Goal: Task Accomplishment & Management: Manage account settings

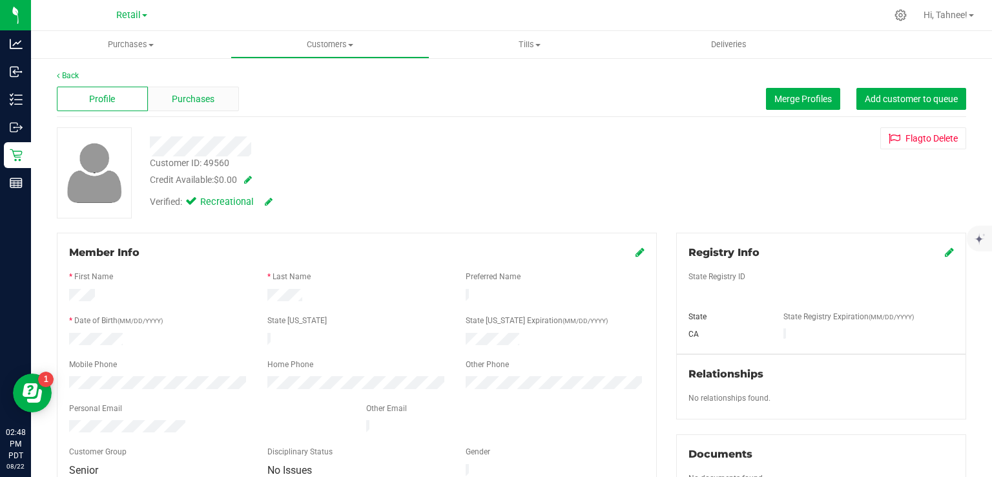
click at [202, 101] on span "Purchases" at bounding box center [193, 99] width 43 height 14
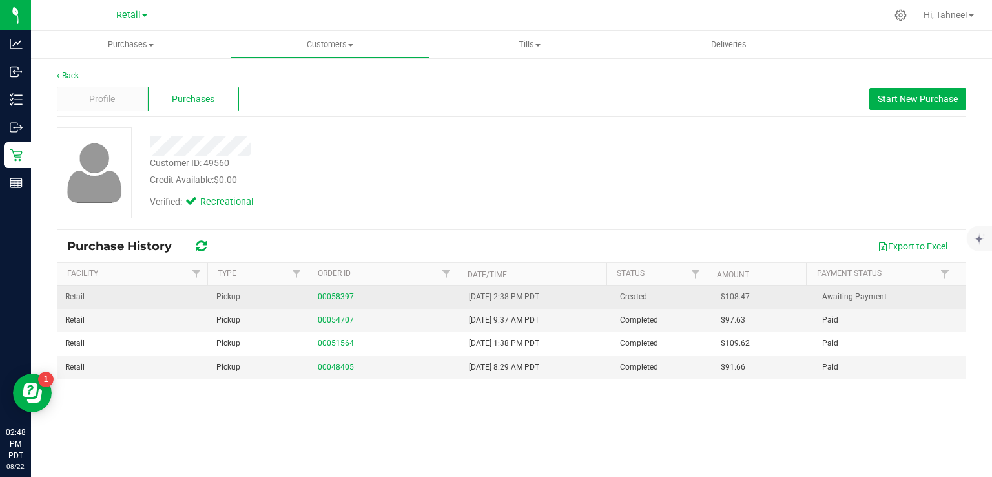
click at [334, 292] on link "00058397" at bounding box center [336, 296] width 36 height 9
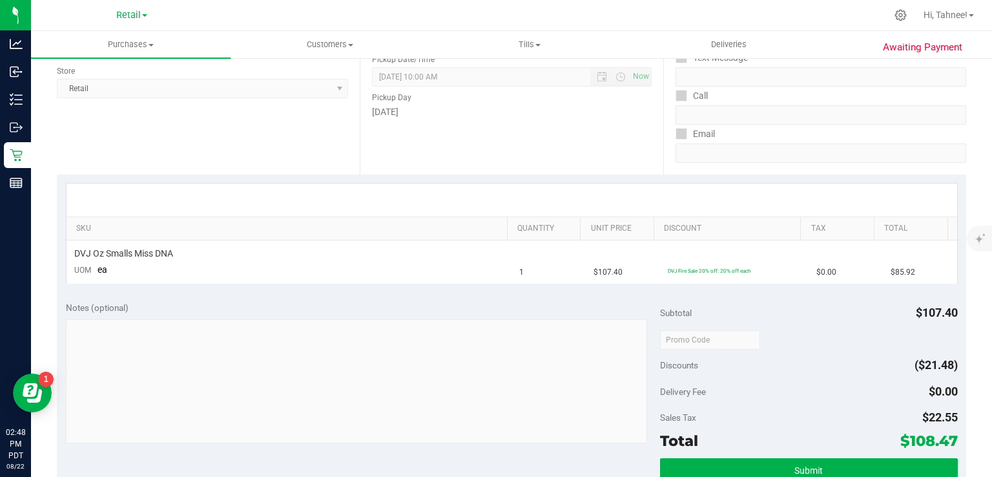
scroll to position [225, 0]
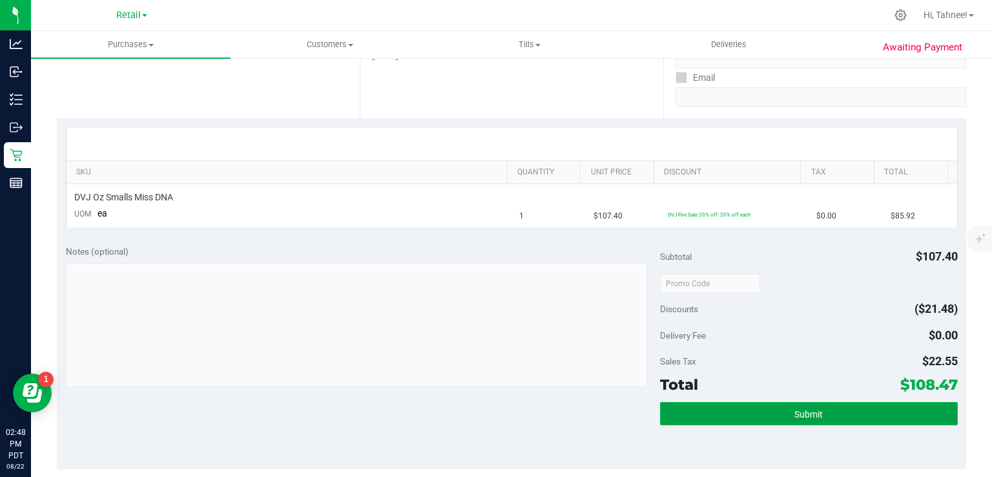
click at [802, 414] on span "Submit" at bounding box center [809, 414] width 28 height 10
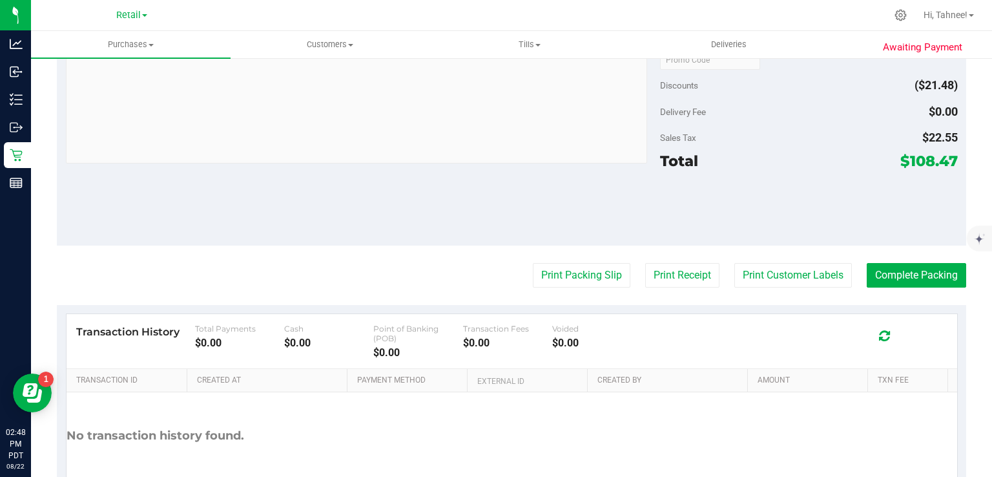
scroll to position [449, 0]
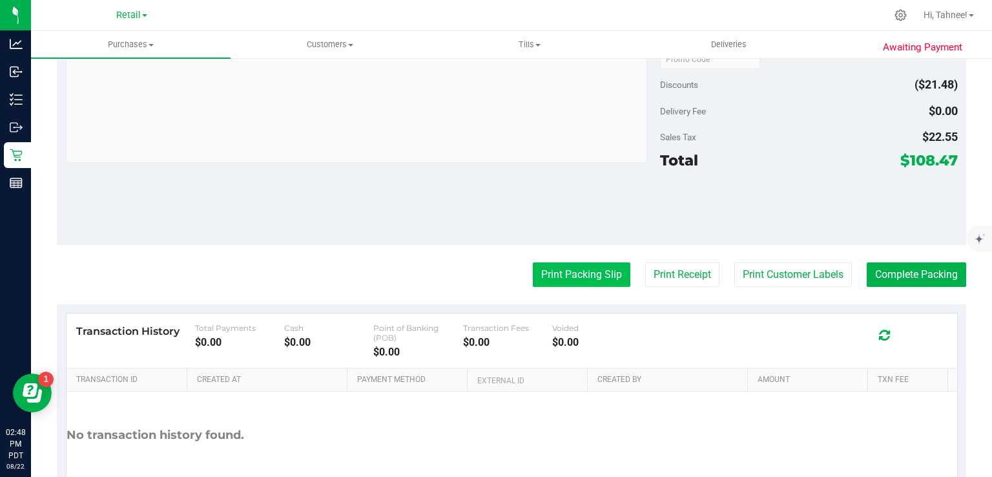
click at [582, 270] on button "Print Packing Slip" at bounding box center [582, 274] width 98 height 25
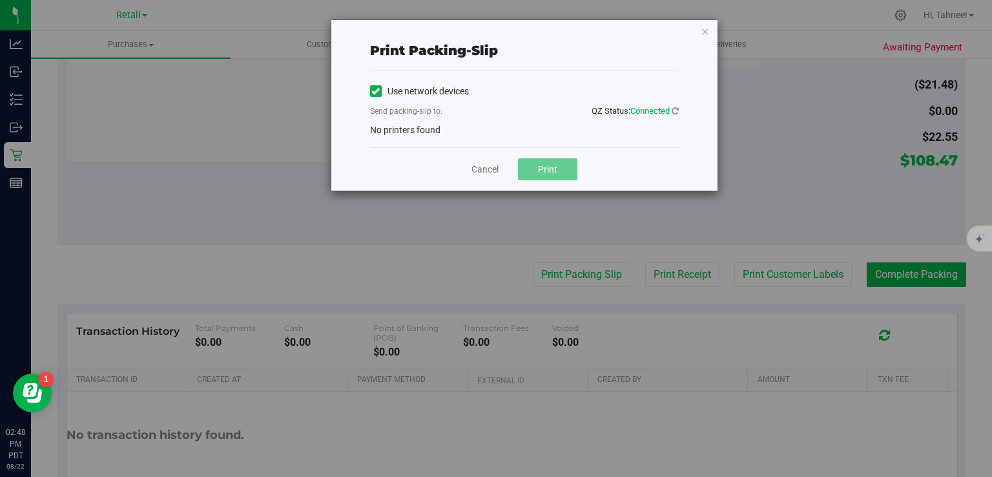
click at [372, 91] on icon at bounding box center [375, 91] width 8 height 0
click at [0, 0] on input "Use network devices" at bounding box center [0, 0] width 0 height 0
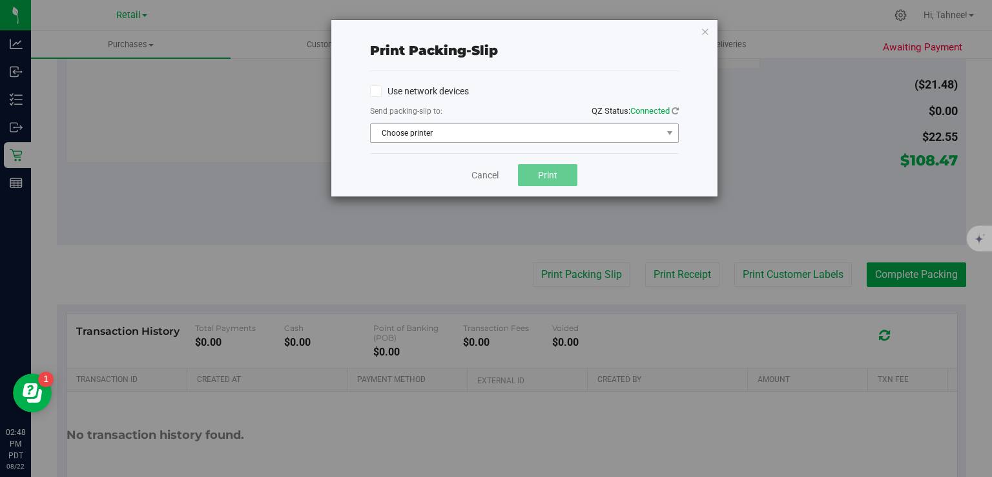
click at [543, 132] on span "Choose printer" at bounding box center [516, 133] width 291 height 18
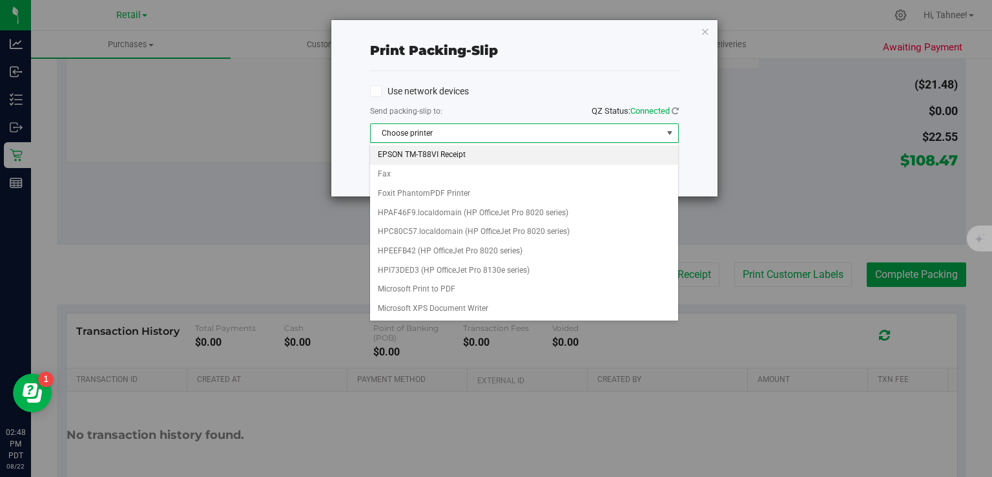
click at [459, 158] on li "EPSON TM-T88VI Receipt" at bounding box center [524, 154] width 308 height 19
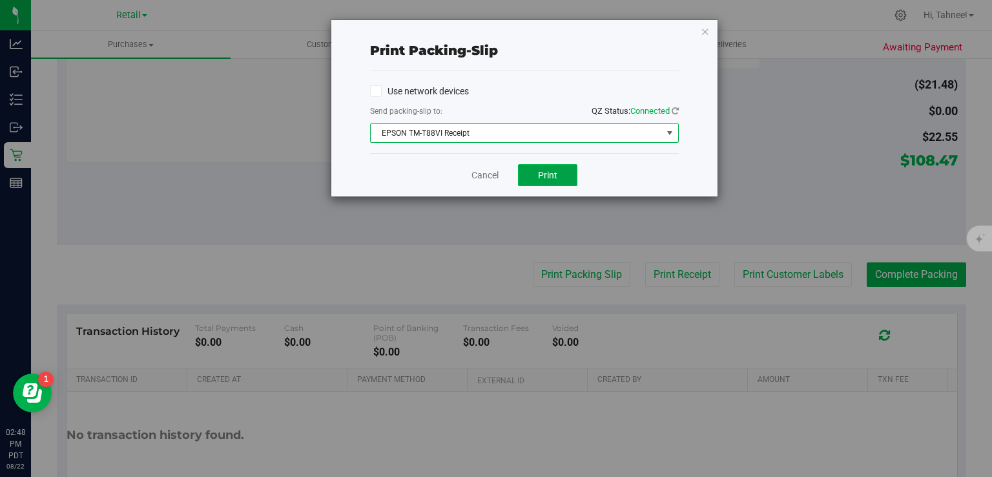
click at [561, 178] on button "Print" at bounding box center [547, 175] width 59 height 22
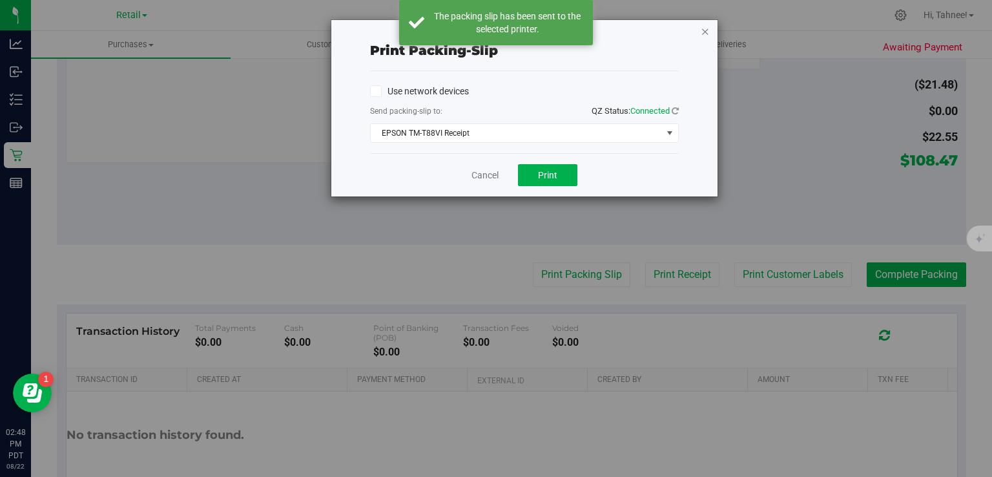
click at [702, 28] on icon "button" at bounding box center [705, 31] width 9 height 16
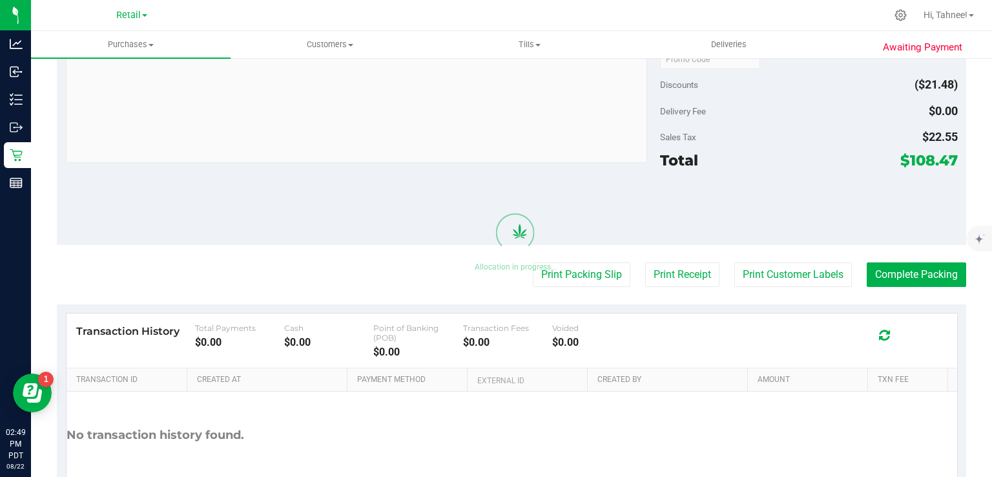
scroll to position [479, 0]
click at [906, 277] on button "Complete Packing" at bounding box center [916, 274] width 99 height 25
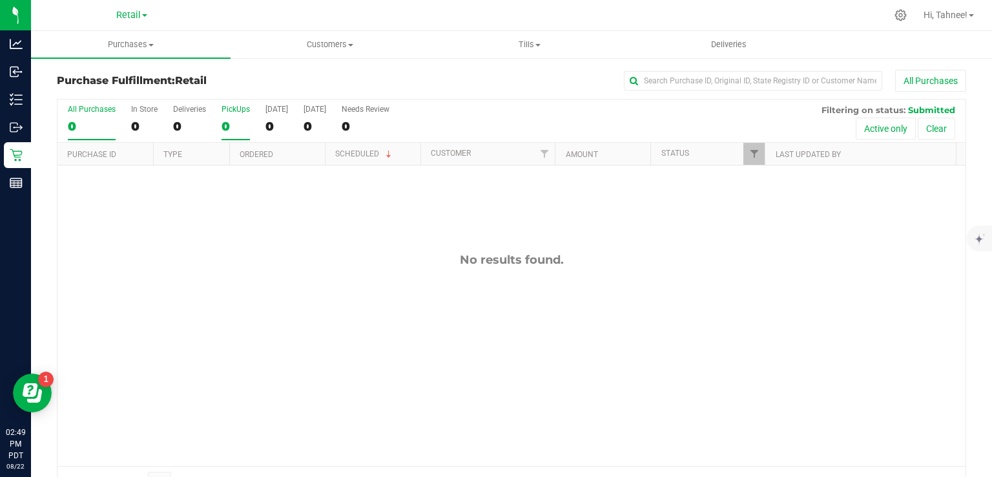
click at [236, 119] on div "0" at bounding box center [236, 126] width 28 height 15
click at [0, 0] on input "PickUps 0" at bounding box center [0, 0] width 0 height 0
click at [231, 110] on div "PickUps" at bounding box center [236, 109] width 28 height 9
click at [0, 0] on input "PickUps 0" at bounding box center [0, 0] width 0 height 0
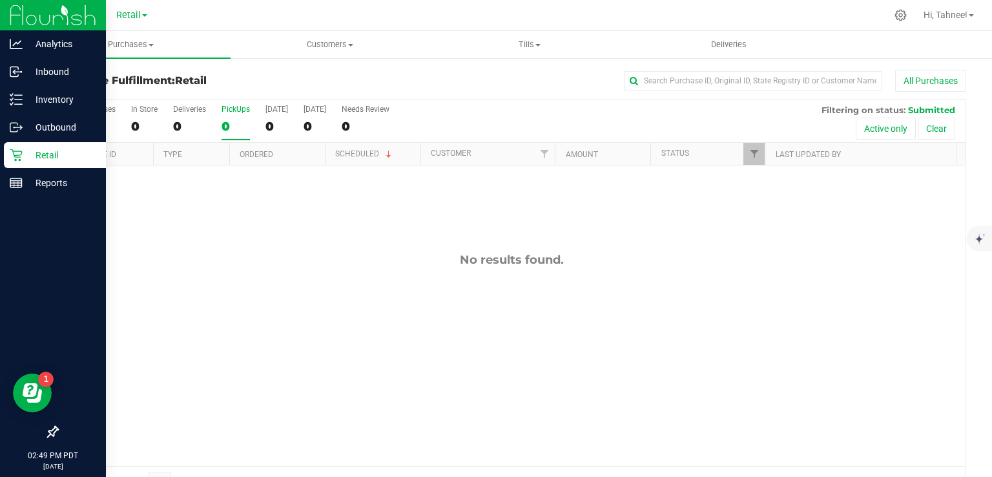
click at [26, 155] on p "Retail" at bounding box center [62, 155] width 78 height 16
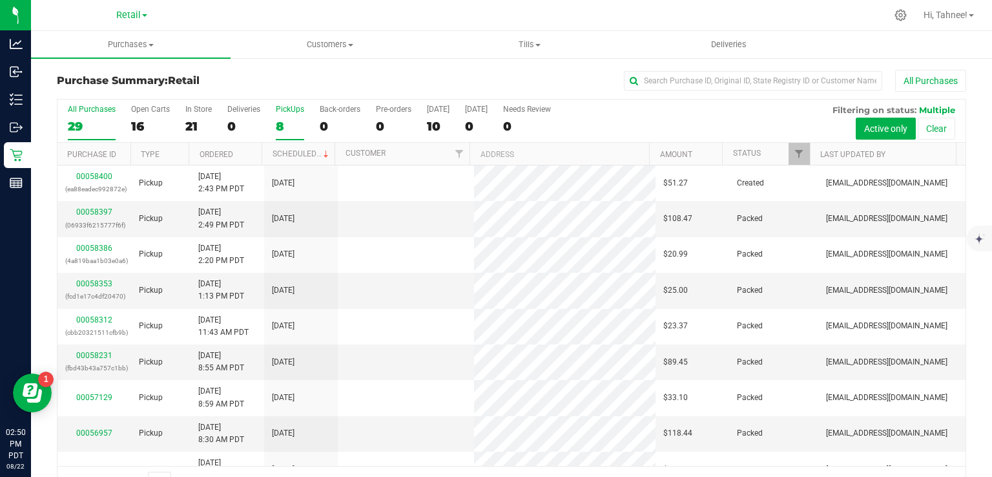
click at [289, 114] on label "PickUps 8" at bounding box center [290, 123] width 28 height 36
click at [0, 0] on input "PickUps 8" at bounding box center [0, 0] width 0 height 0
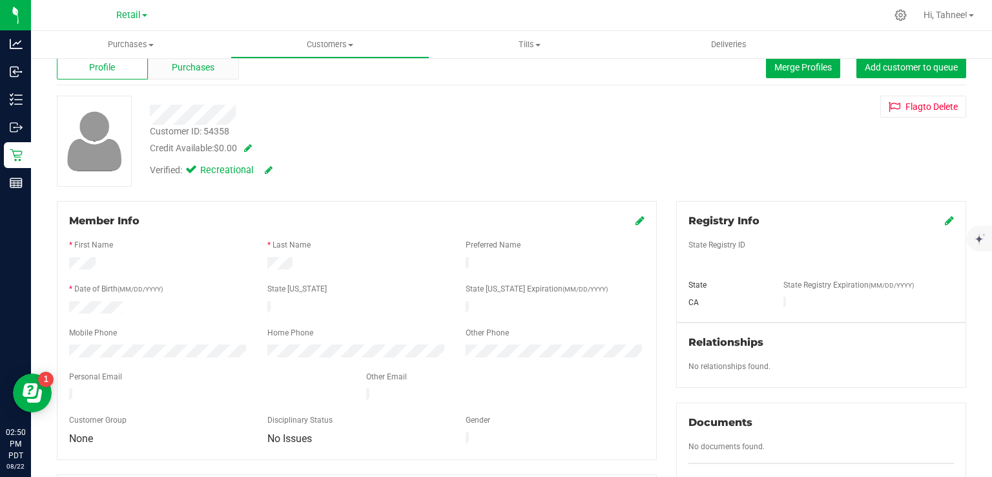
click at [196, 72] on span "Purchases" at bounding box center [193, 68] width 43 height 14
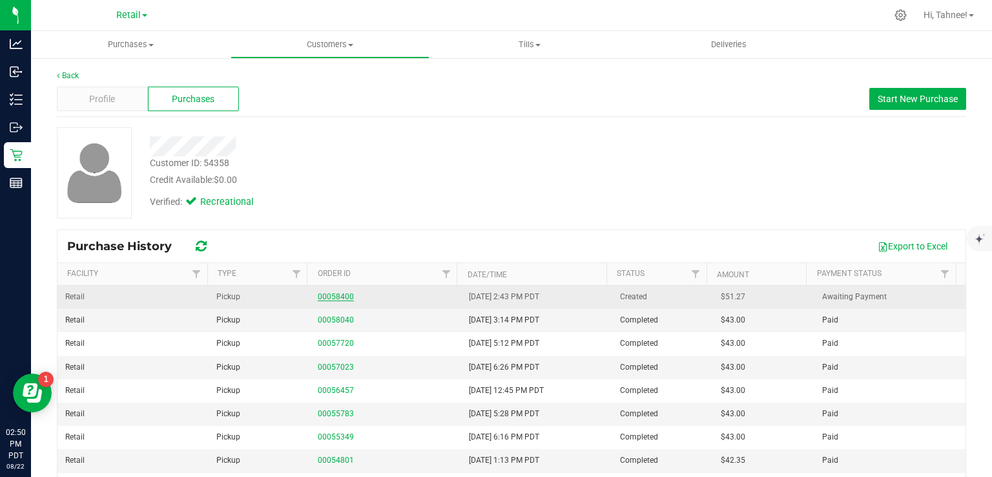
click at [322, 296] on link "00058400" at bounding box center [336, 296] width 36 height 9
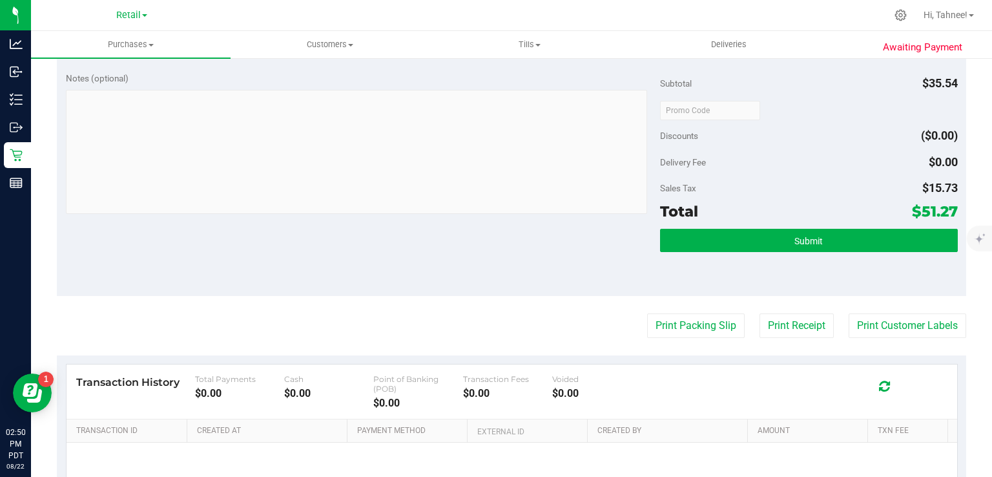
scroll to position [401, 0]
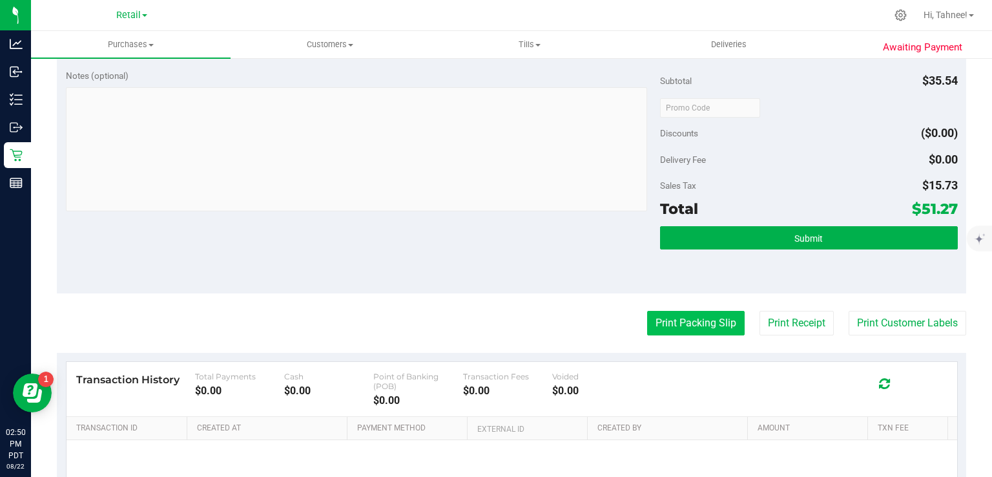
click at [682, 326] on button "Print Packing Slip" at bounding box center [696, 323] width 98 height 25
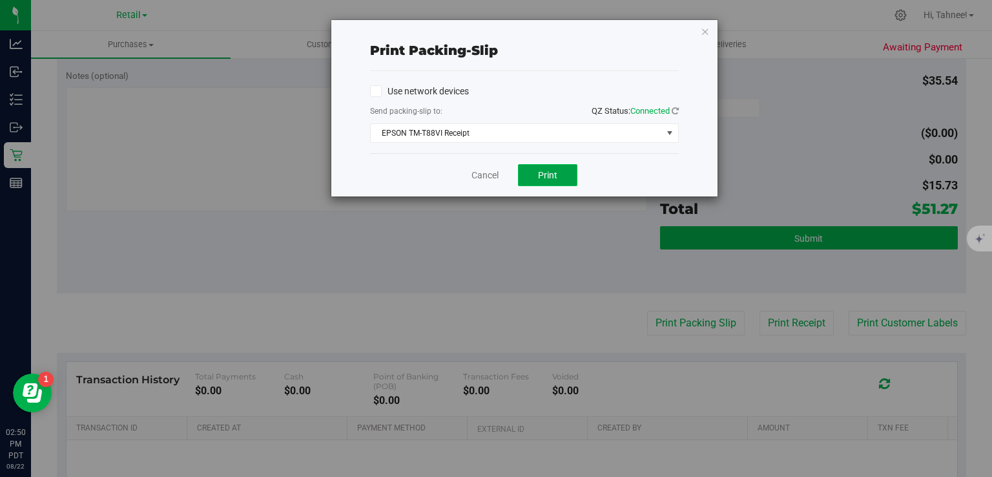
click at [545, 175] on span "Print" at bounding box center [547, 175] width 19 height 10
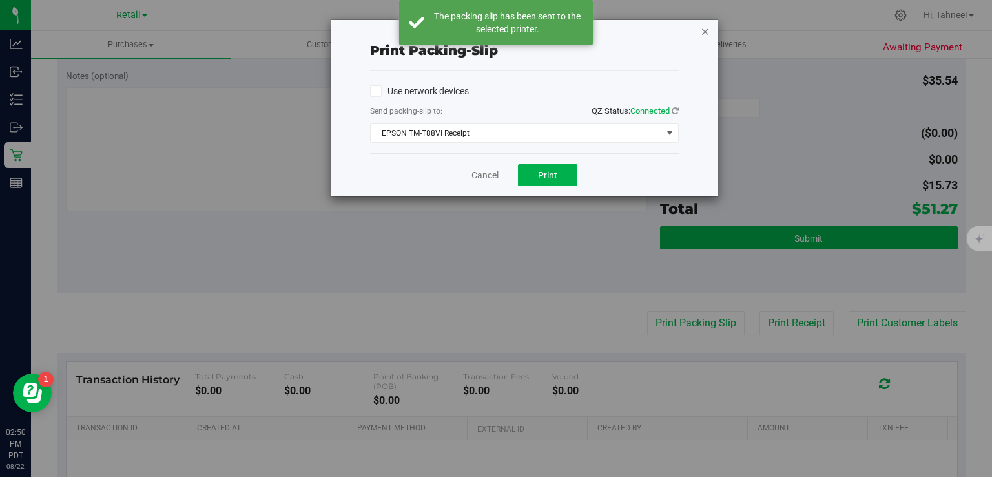
click at [703, 36] on icon "button" at bounding box center [705, 31] width 9 height 16
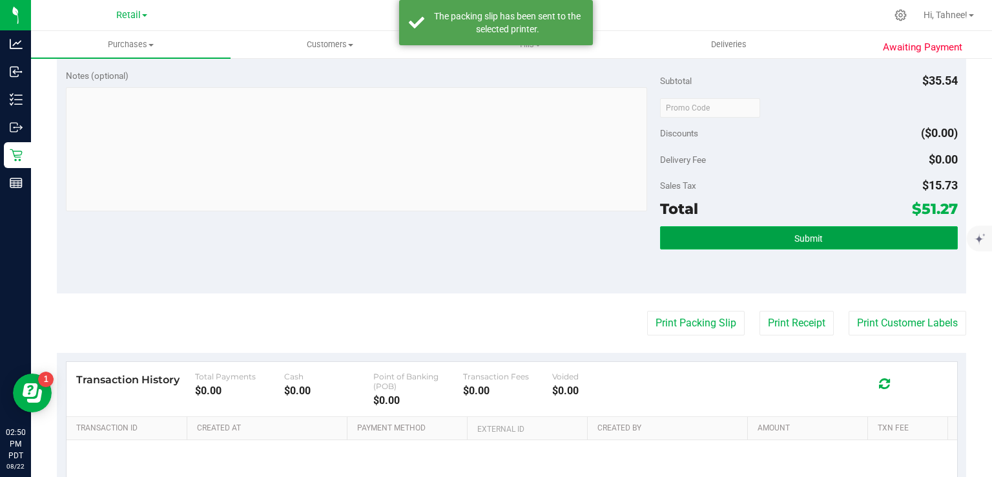
click at [795, 240] on span "Submit" at bounding box center [809, 238] width 28 height 10
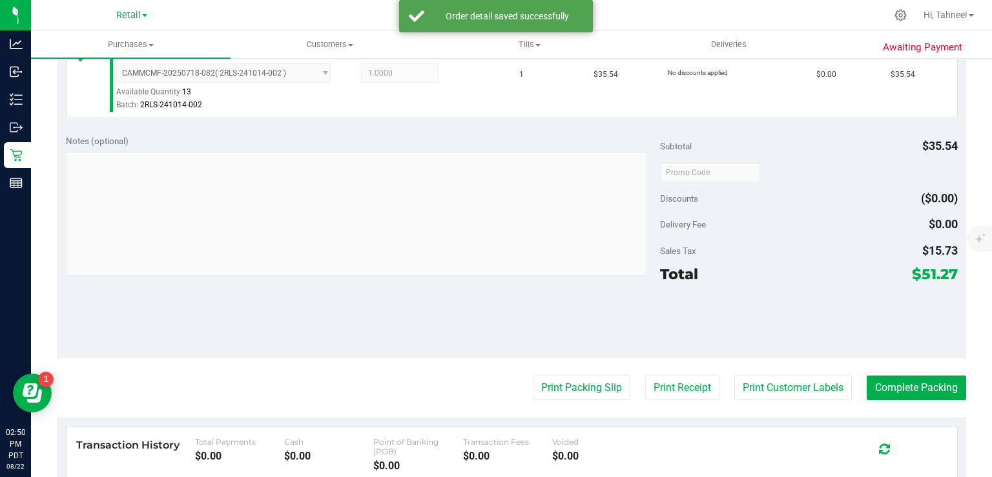
scroll to position [364, 0]
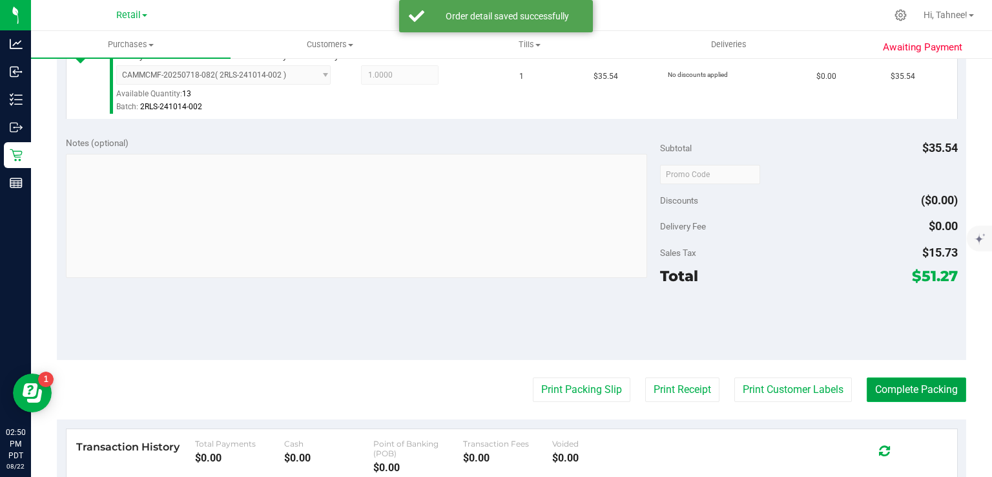
click at [919, 390] on button "Complete Packing" at bounding box center [916, 389] width 99 height 25
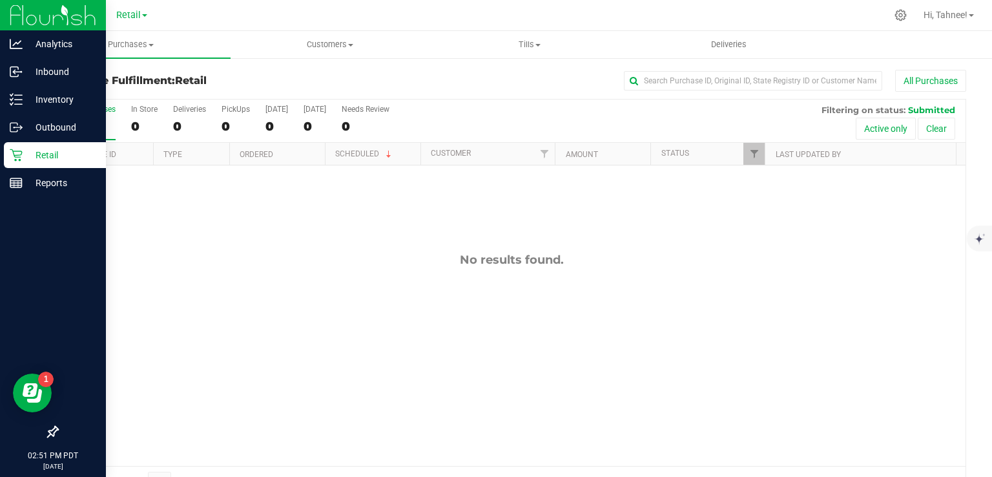
click at [21, 159] on icon at bounding box center [16, 155] width 13 height 13
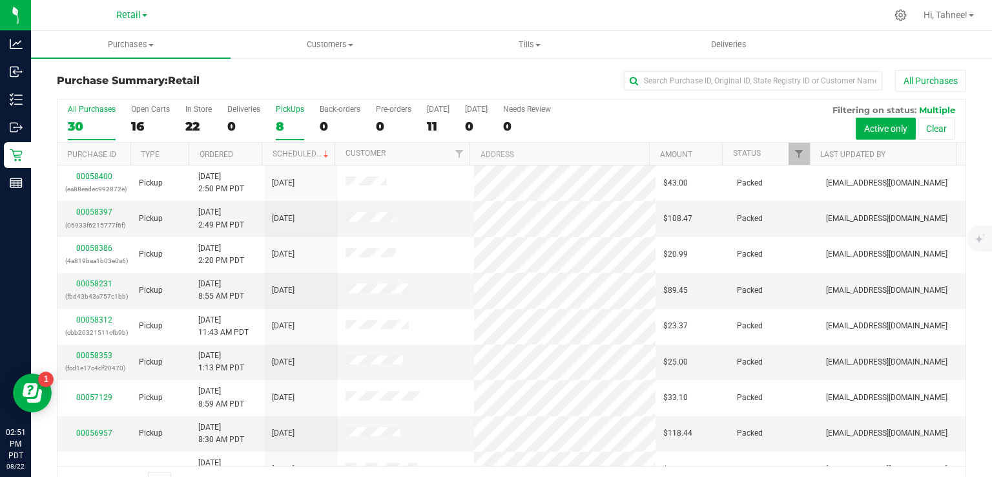
click at [282, 116] on label "PickUps 8" at bounding box center [290, 123] width 28 height 36
click at [0, 0] on input "PickUps 8" at bounding box center [0, 0] width 0 height 0
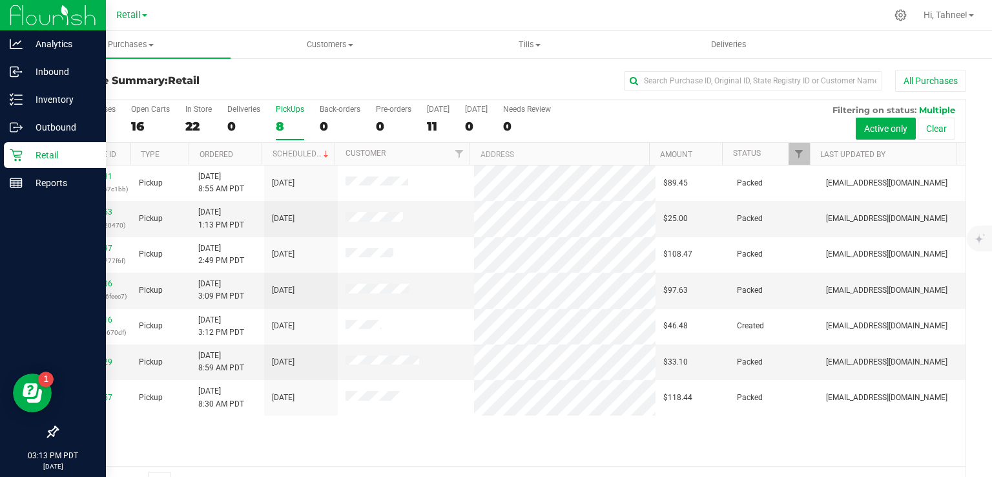
click at [26, 151] on p "Retail" at bounding box center [62, 155] width 78 height 16
click at [59, 163] on div "Retail" at bounding box center [55, 155] width 102 height 26
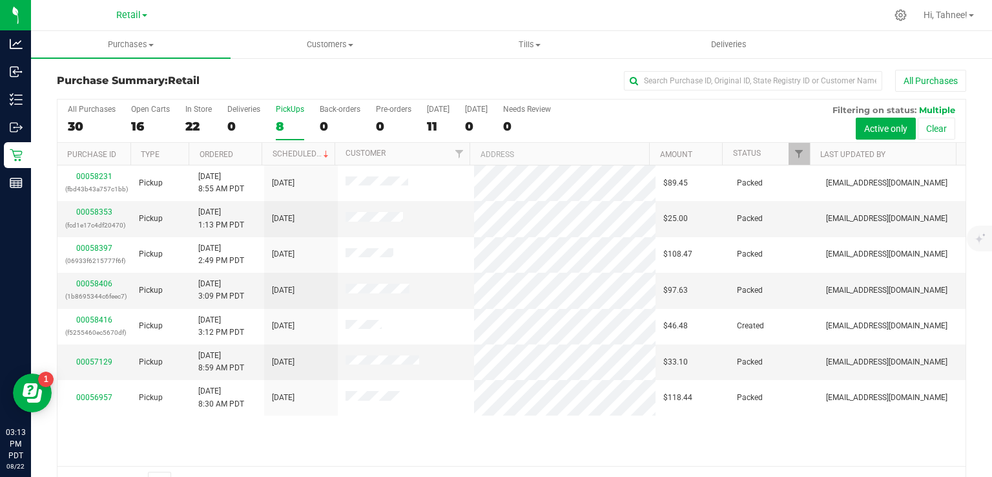
click at [284, 131] on div "8" at bounding box center [290, 126] width 28 height 15
click at [0, 0] on input "PickUps 8" at bounding box center [0, 0] width 0 height 0
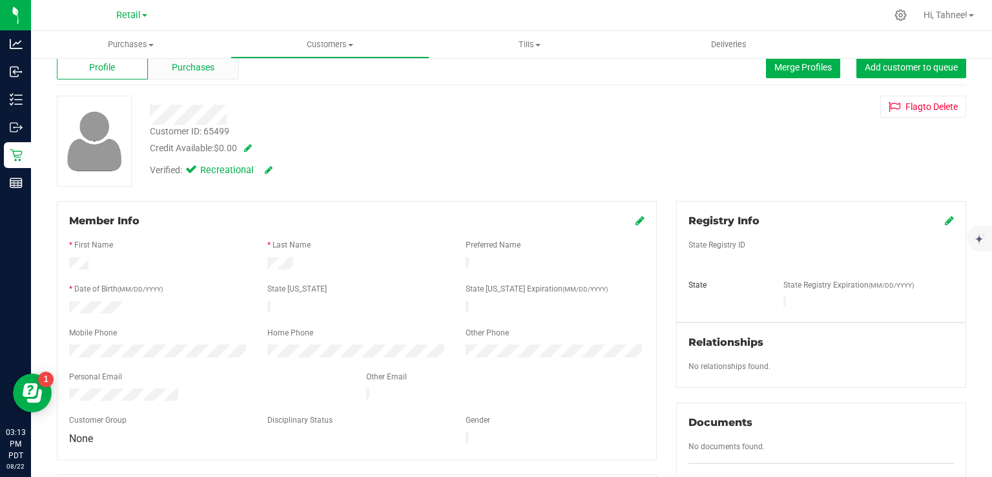
click at [202, 77] on div "Purchases" at bounding box center [193, 67] width 91 height 25
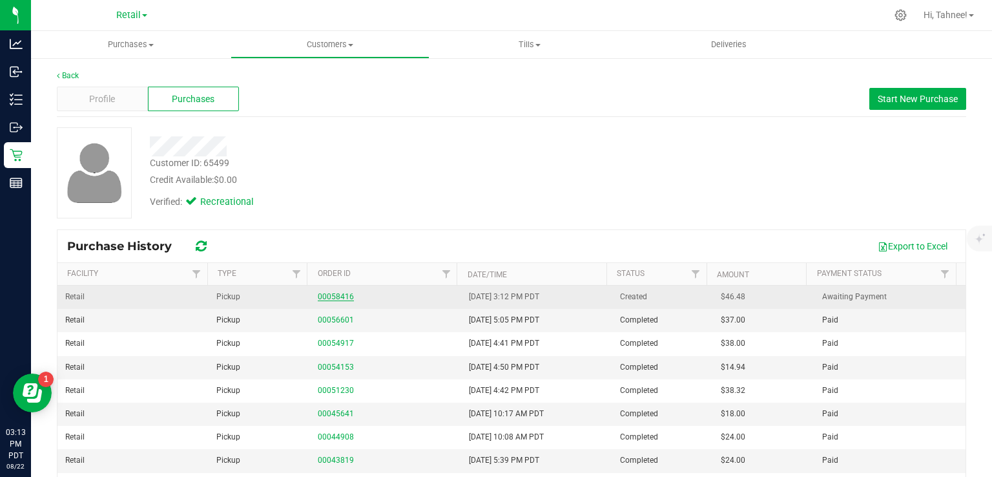
click at [334, 292] on link "00058416" at bounding box center [336, 296] width 36 height 9
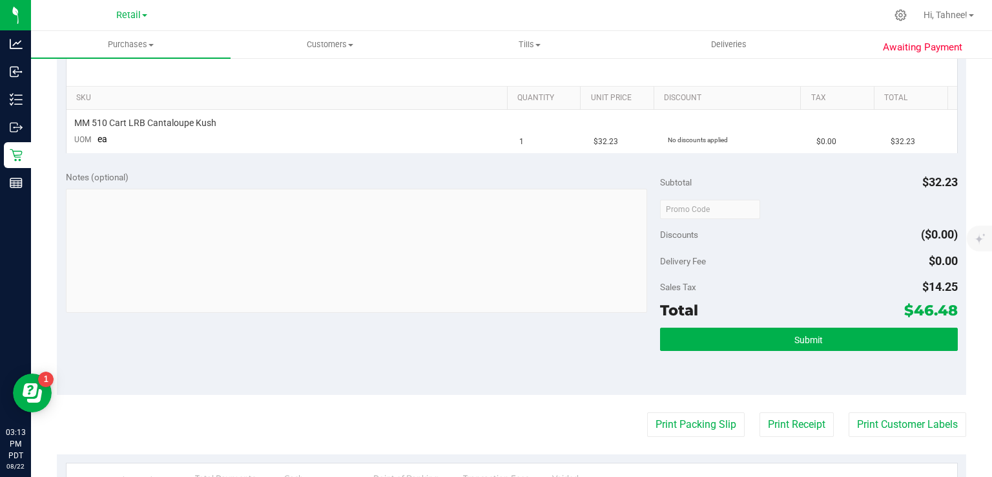
scroll to position [305, 0]
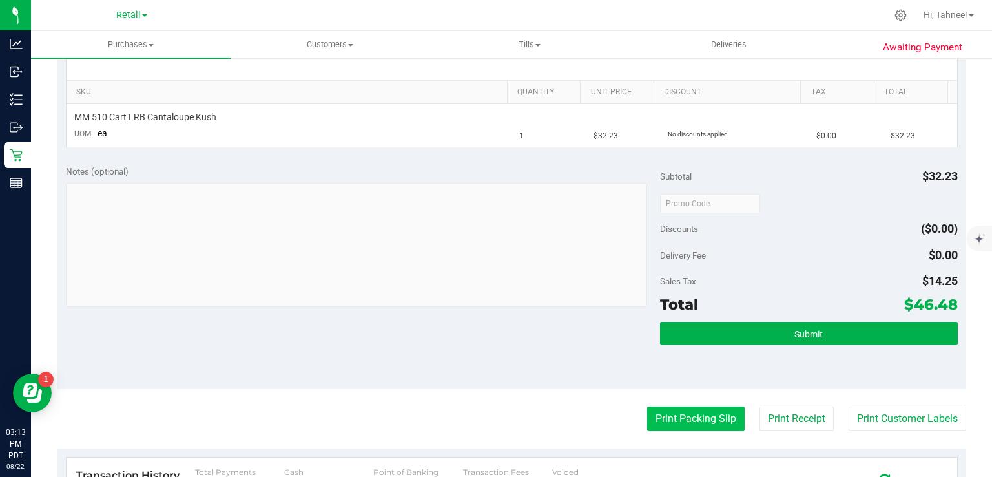
click at [693, 417] on button "Print Packing Slip" at bounding box center [696, 418] width 98 height 25
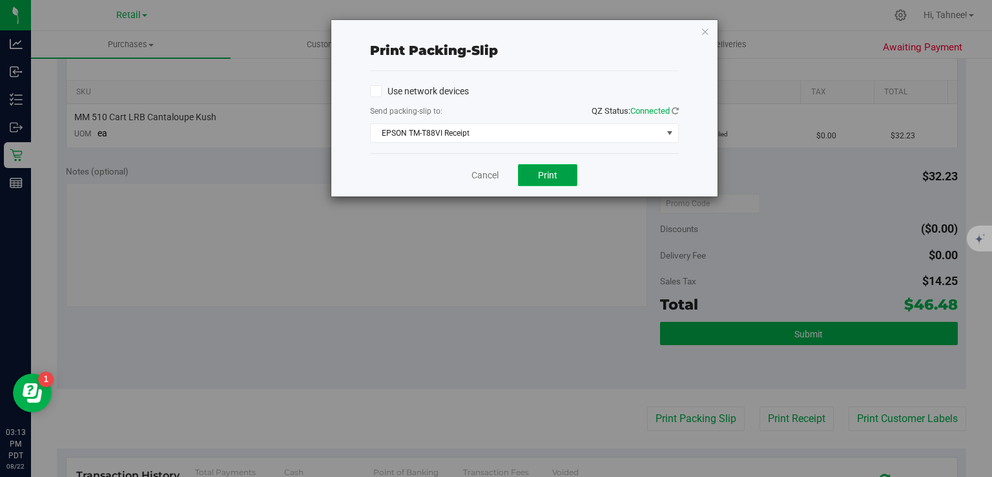
click at [539, 174] on span "Print" at bounding box center [547, 175] width 19 height 10
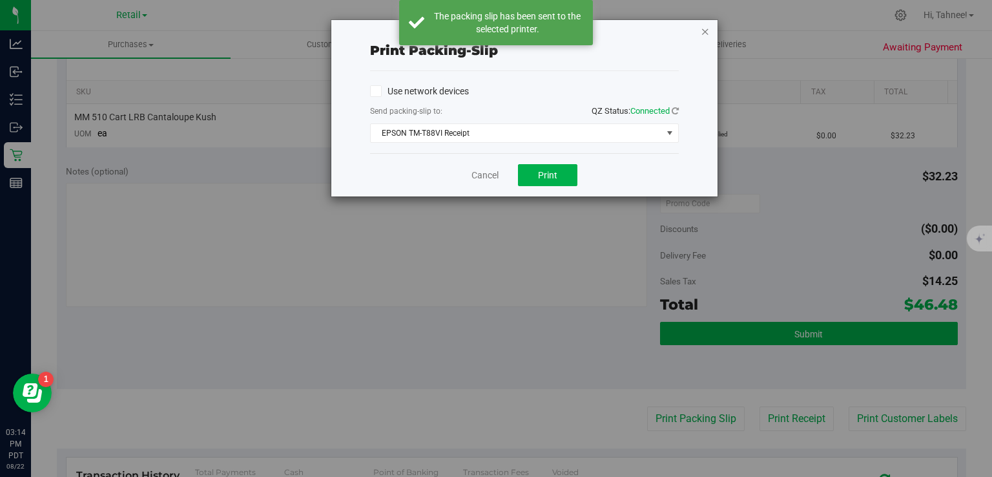
click at [704, 35] on icon "button" at bounding box center [705, 31] width 9 height 16
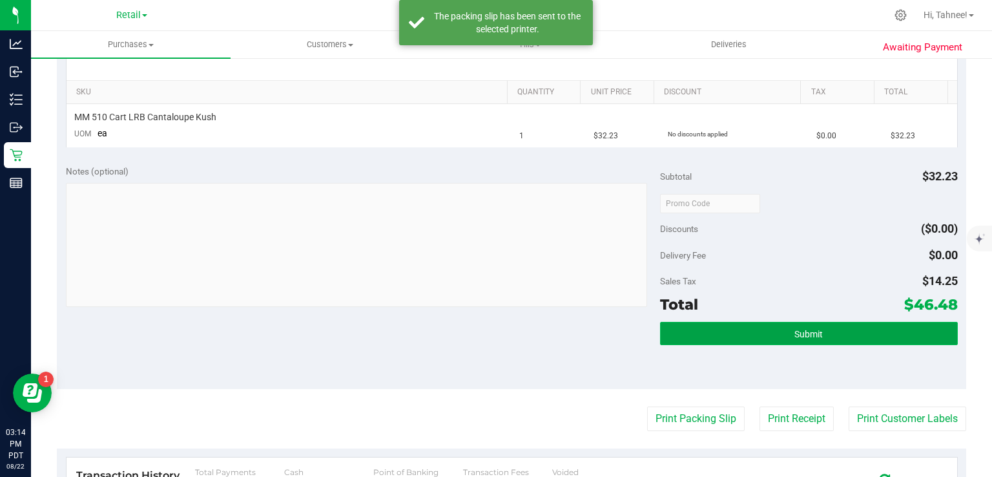
click at [828, 332] on button "Submit" at bounding box center [808, 333] width 297 height 23
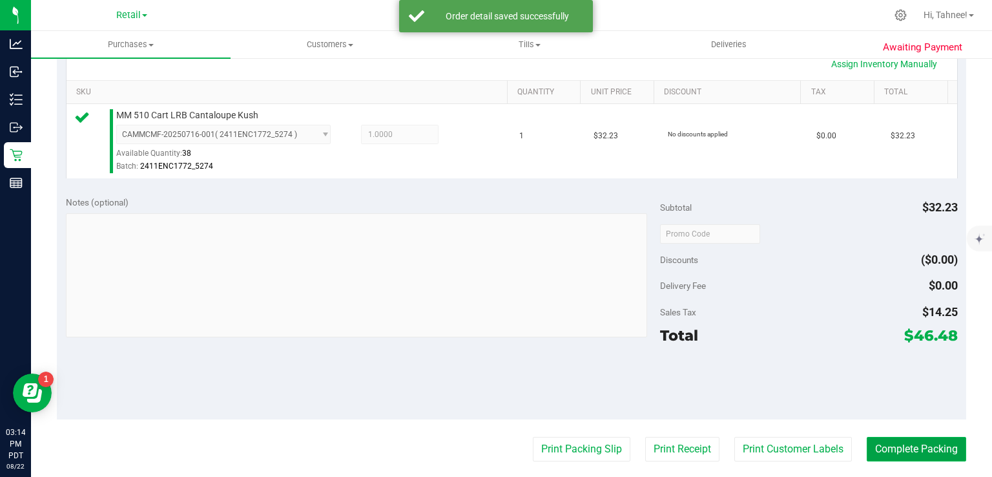
click at [916, 437] on button "Complete Packing" at bounding box center [916, 449] width 99 height 25
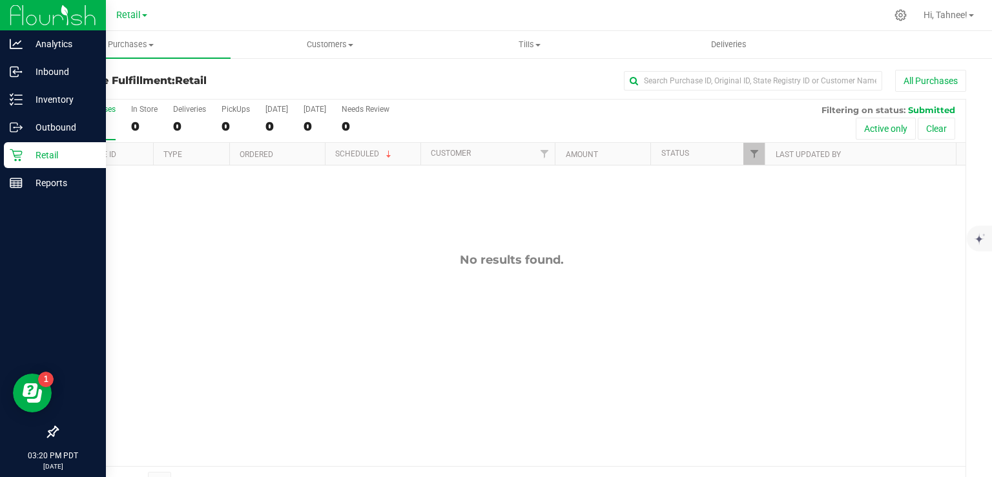
click at [23, 160] on p "Retail" at bounding box center [62, 155] width 78 height 16
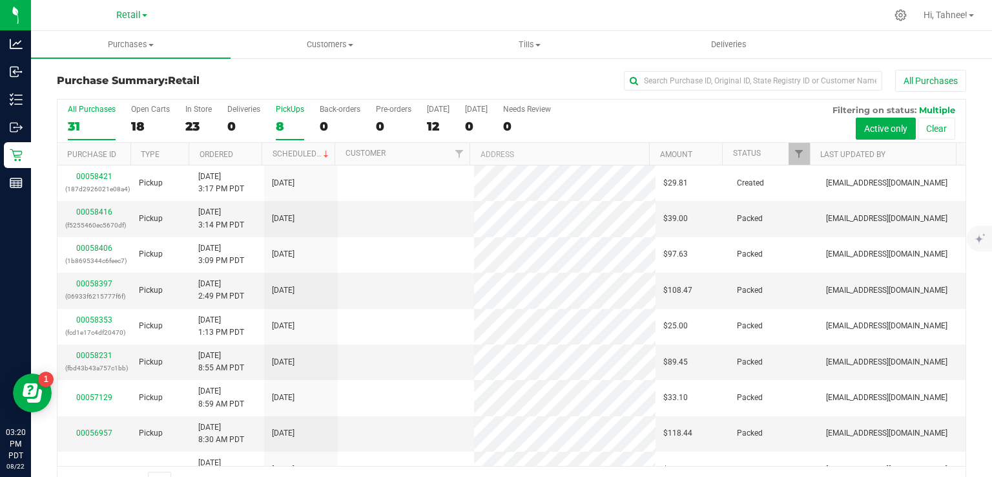
click at [293, 118] on label "PickUps 8" at bounding box center [290, 123] width 28 height 36
click at [0, 0] on input "PickUps 8" at bounding box center [0, 0] width 0 height 0
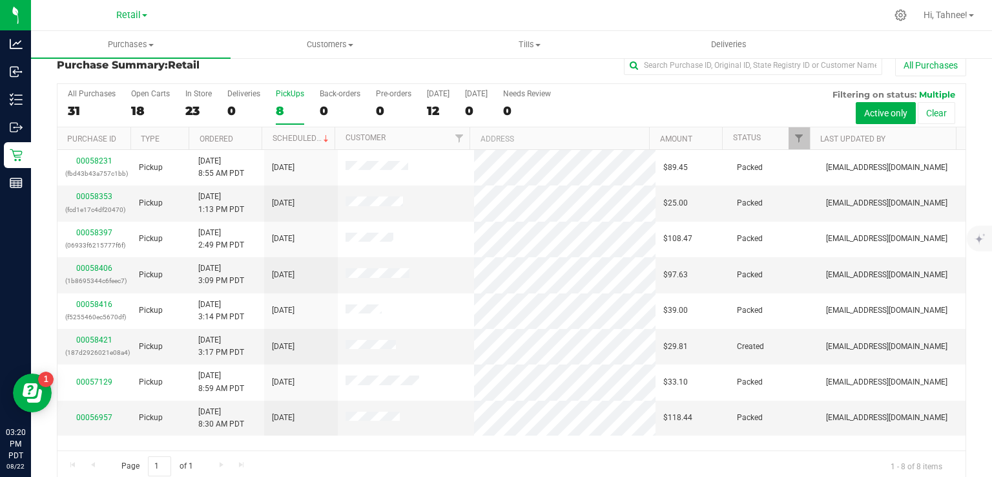
scroll to position [32, 0]
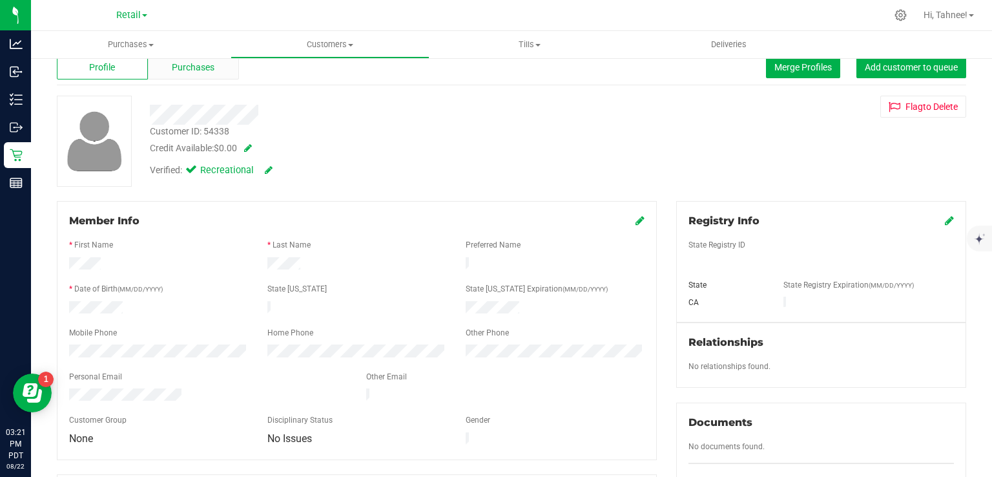
click at [219, 74] on div "Purchases" at bounding box center [193, 67] width 91 height 25
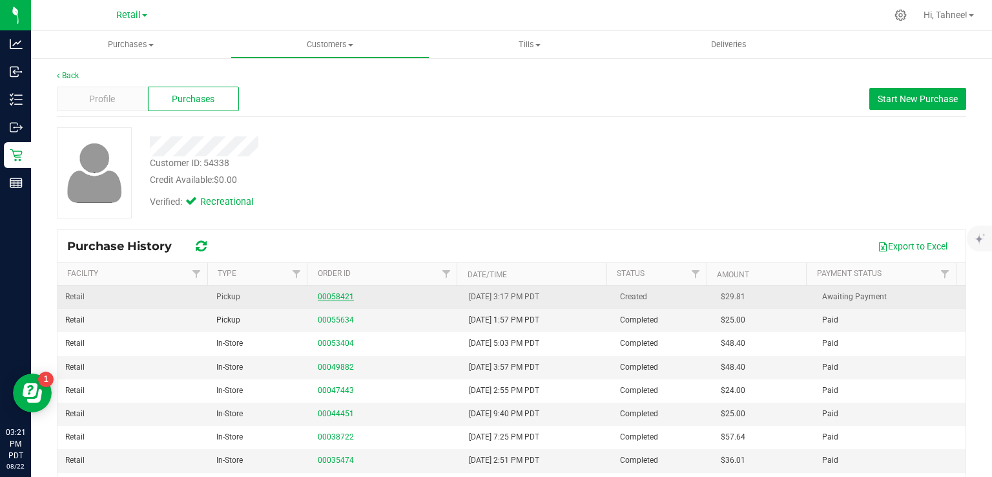
click at [331, 299] on link "00058421" at bounding box center [336, 296] width 36 height 9
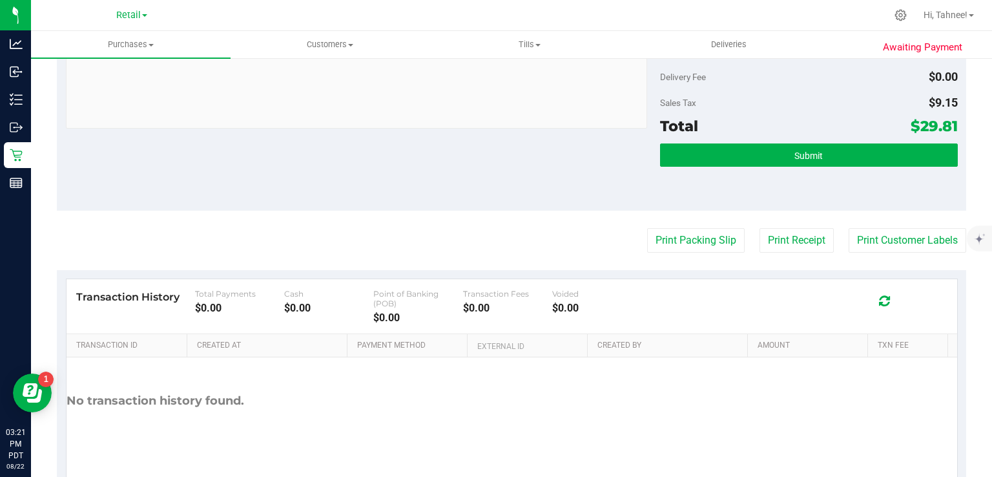
scroll to position [527, 0]
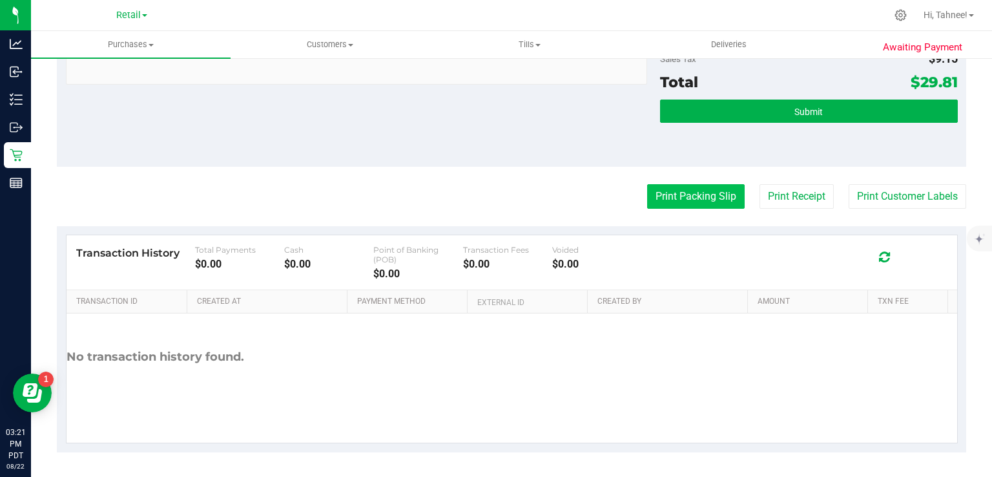
click at [700, 199] on button "Print Packing Slip" at bounding box center [696, 196] width 98 height 25
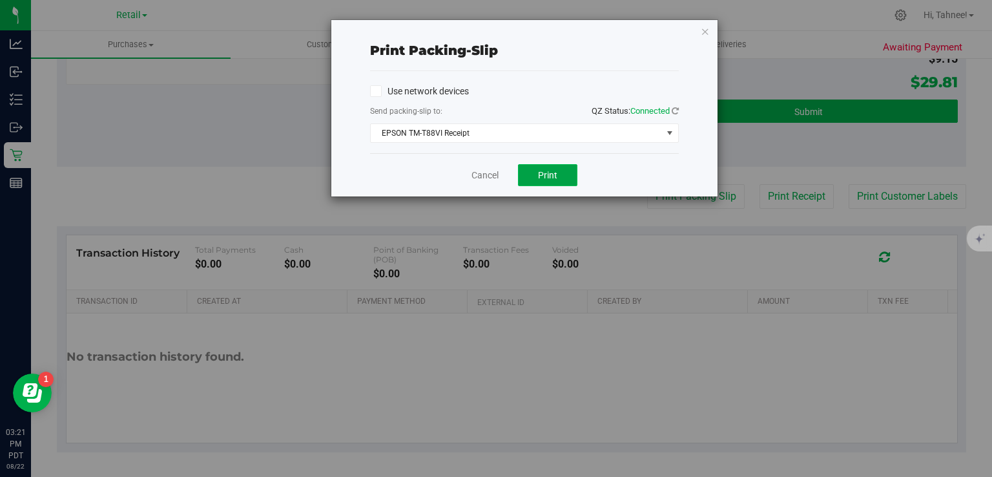
click at [558, 177] on button "Print" at bounding box center [547, 175] width 59 height 22
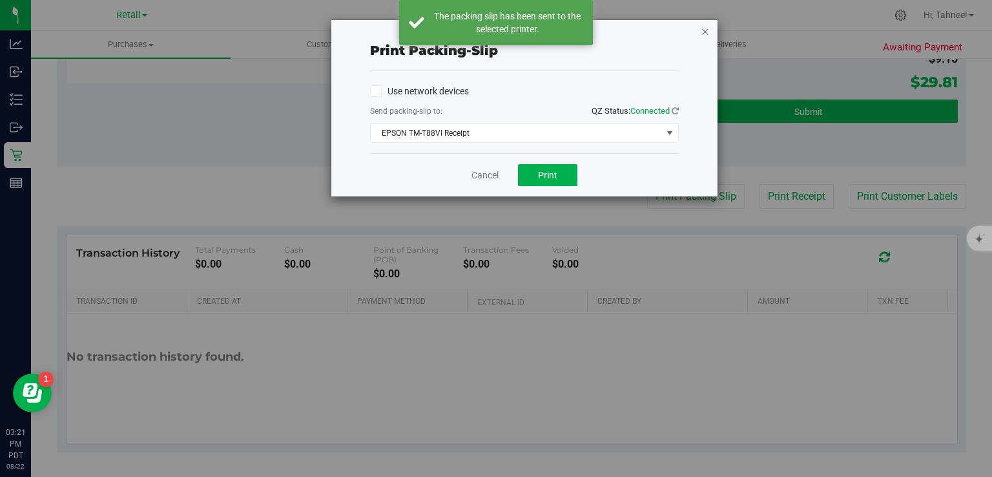
click at [703, 34] on icon "button" at bounding box center [705, 31] width 9 height 16
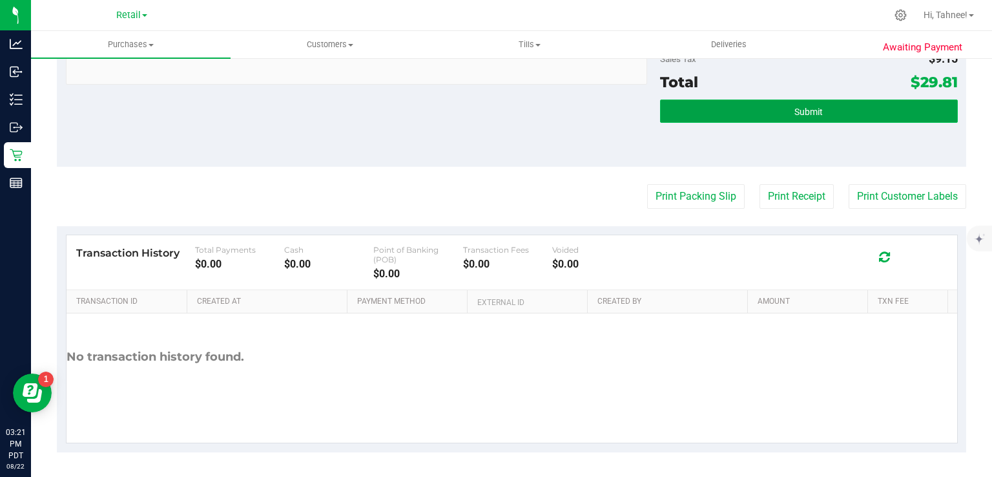
click at [845, 108] on button "Submit" at bounding box center [808, 110] width 297 height 23
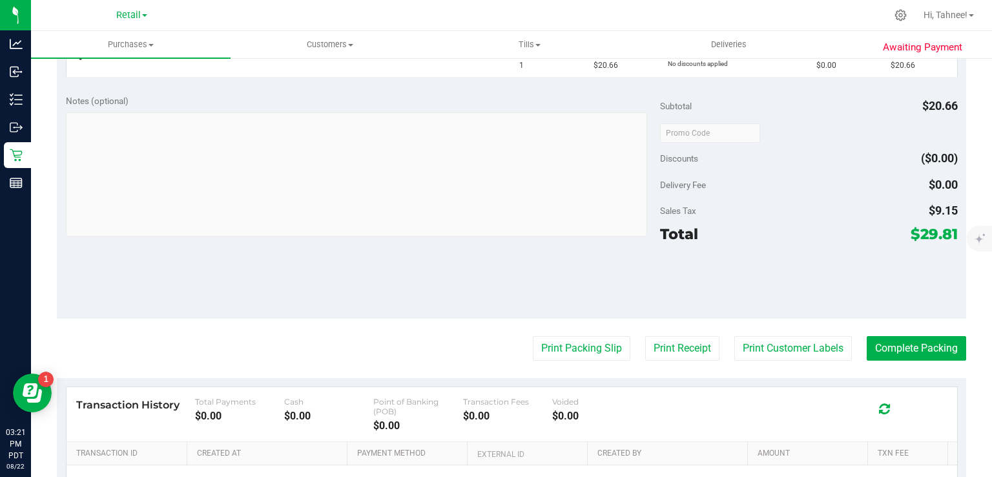
scroll to position [373, 0]
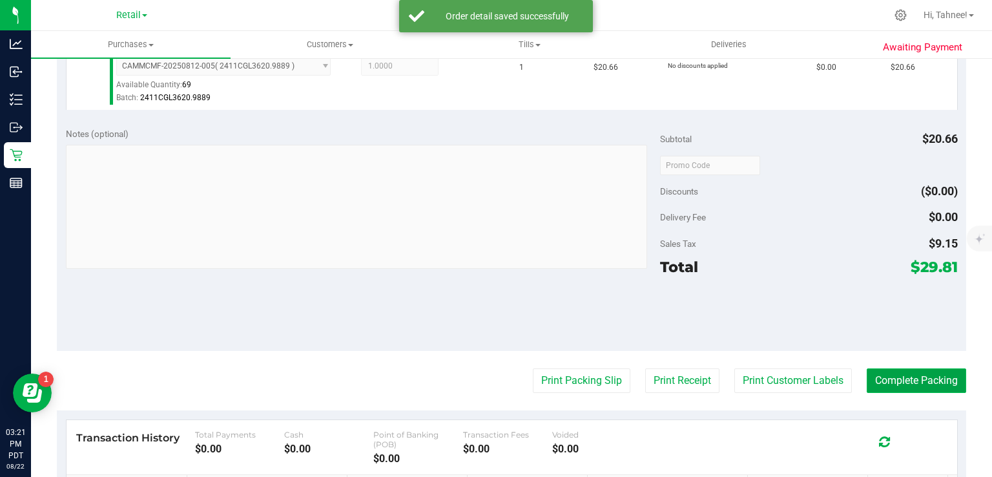
click at [900, 377] on button "Complete Packing" at bounding box center [916, 380] width 99 height 25
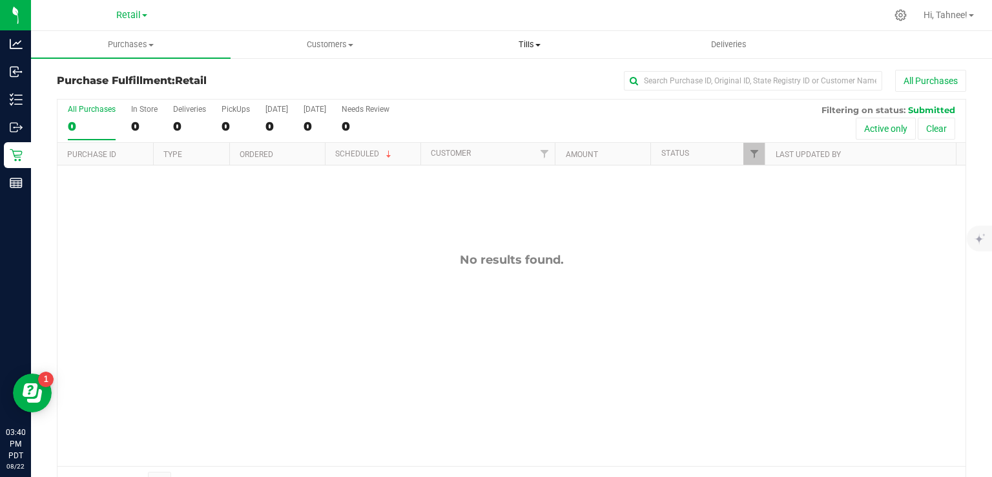
click at [532, 36] on uib-tab-heading "Tills Manage tills Reconcile e-payments" at bounding box center [529, 45] width 198 height 26
click at [499, 75] on span "Manage tills" at bounding box center [473, 77] width 87 height 11
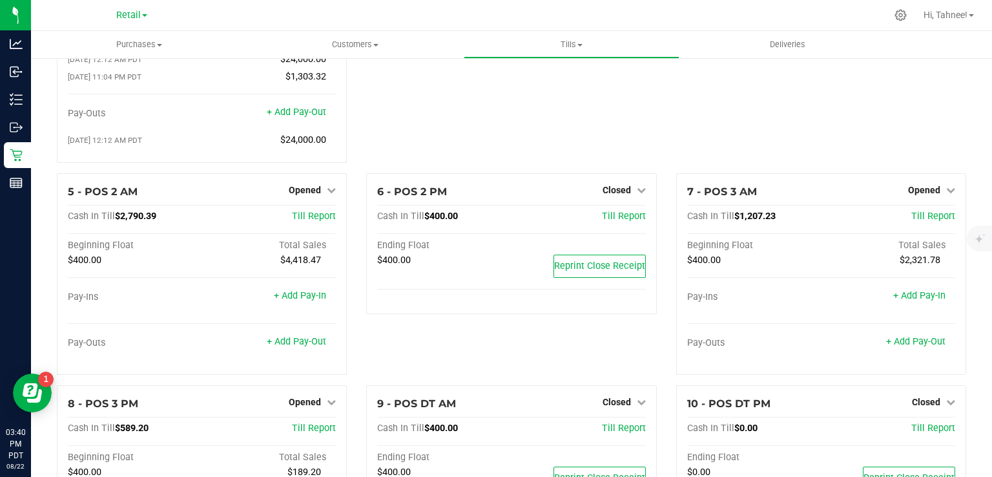
scroll to position [174, 0]
click at [930, 188] on link "Opened" at bounding box center [931, 188] width 47 height 10
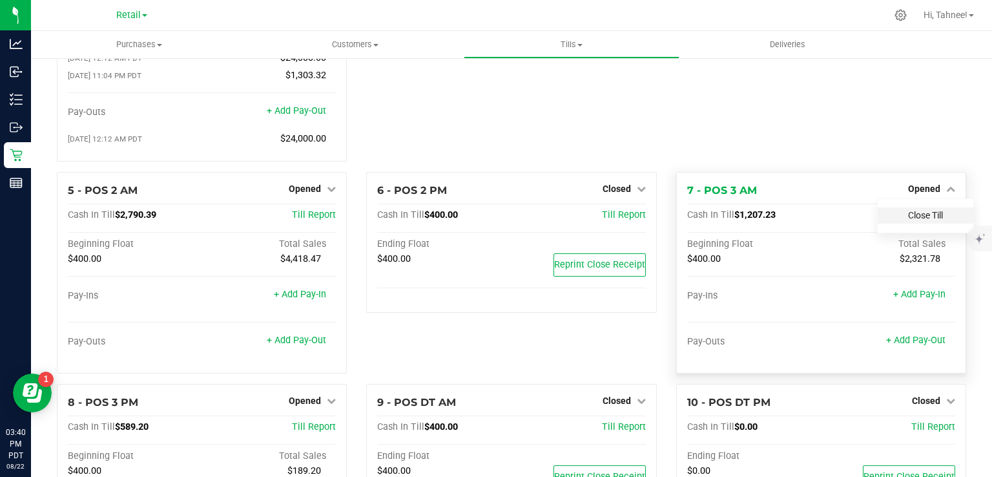
click at [925, 220] on link "Close Till" at bounding box center [925, 215] width 35 height 10
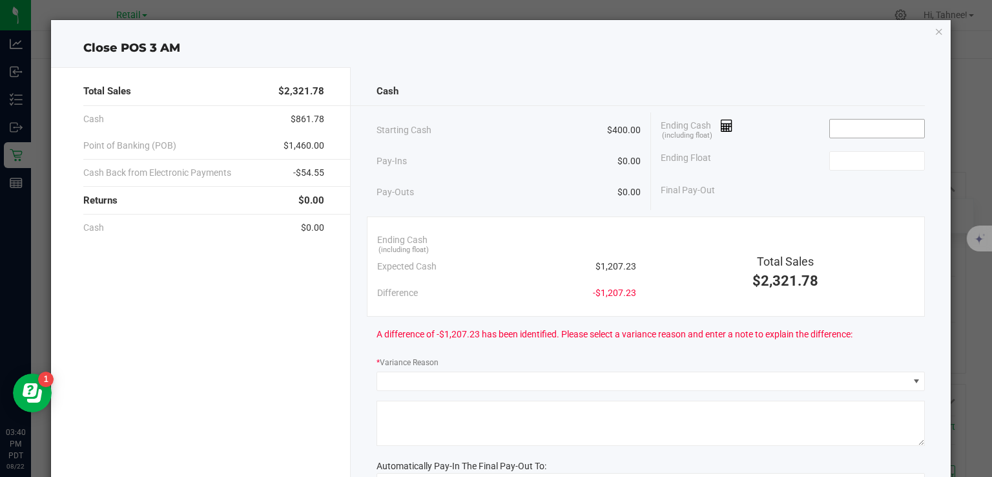
click at [863, 132] on input at bounding box center [877, 129] width 95 height 18
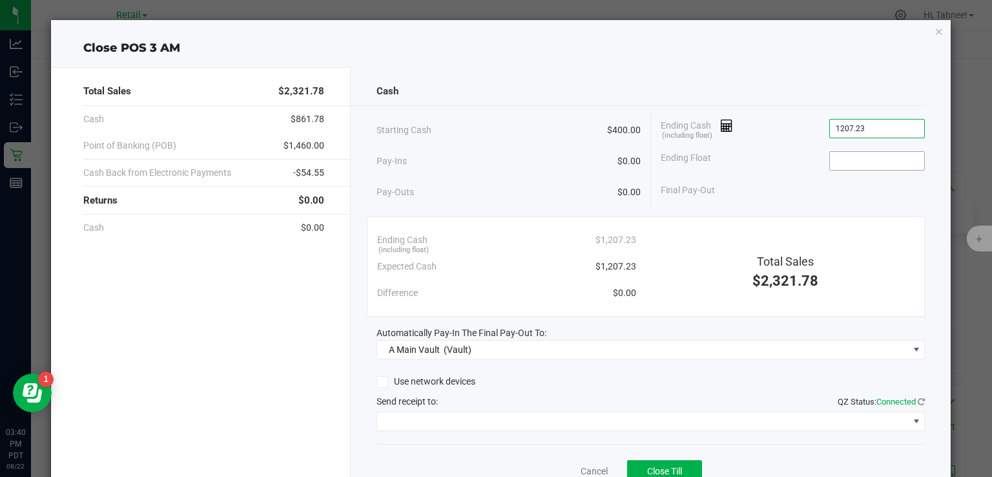
click at [875, 158] on input at bounding box center [877, 161] width 95 height 18
type input "$1,207.23"
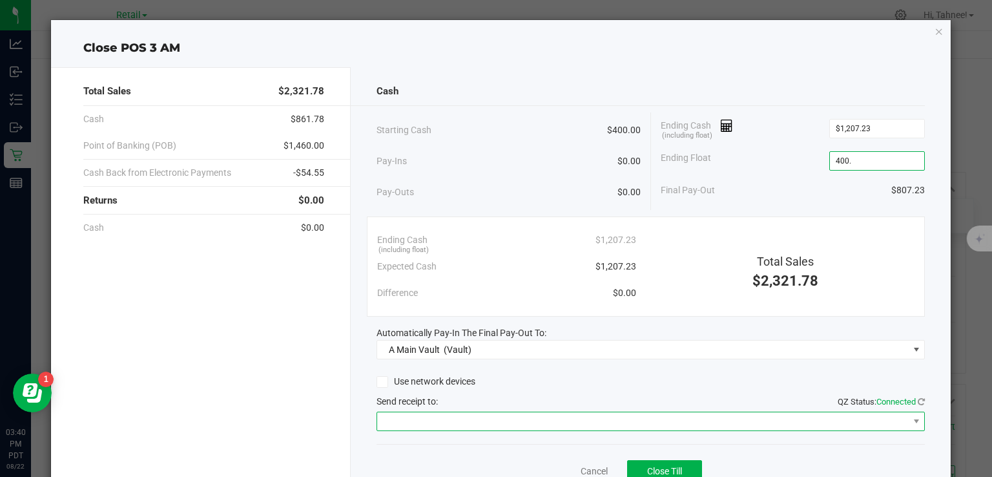
click at [480, 416] on span at bounding box center [642, 421] width 531 height 18
type input "$400.00"
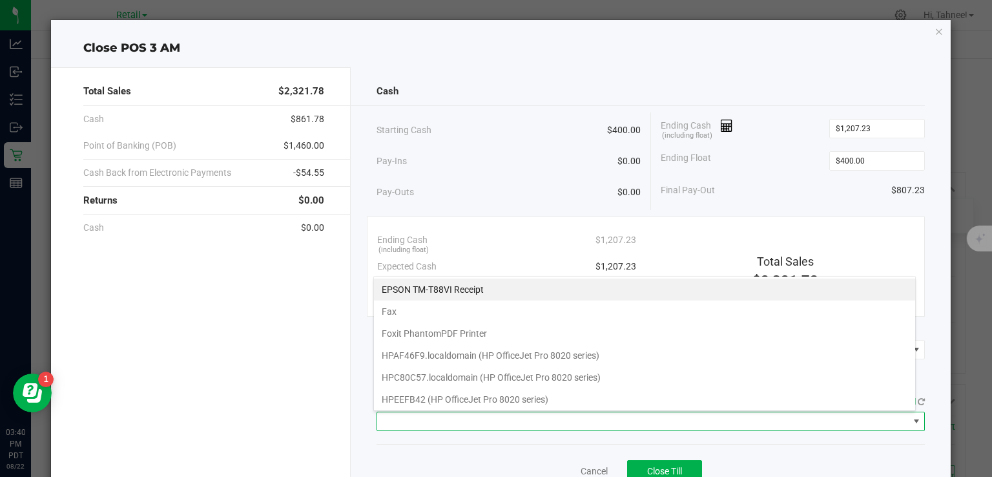
scroll to position [19, 543]
click at [442, 292] on Receipt "EPSON TM-T88VI Receipt" at bounding box center [644, 289] width 541 height 22
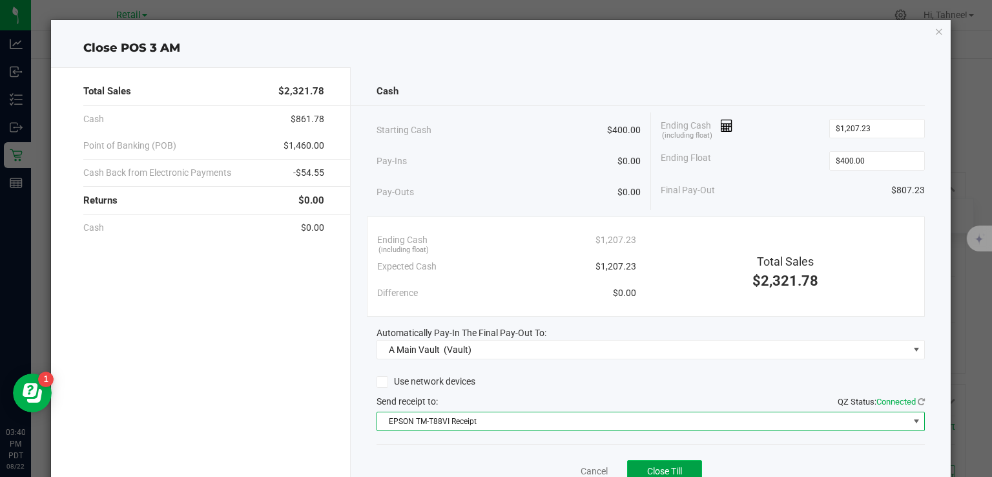
click at [669, 468] on span "Close Till" at bounding box center [664, 471] width 35 height 10
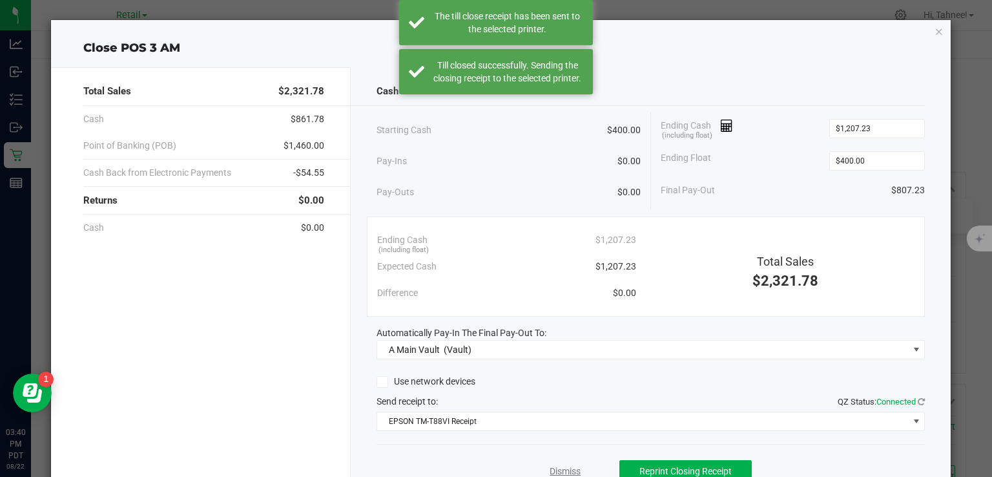
click at [551, 473] on link "Dismiss" at bounding box center [565, 472] width 31 height 14
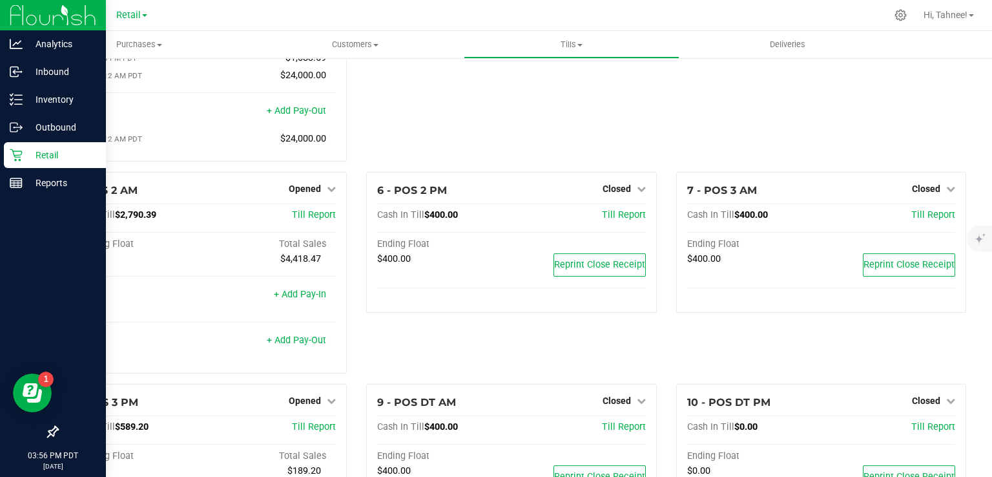
click at [21, 157] on icon at bounding box center [16, 155] width 12 height 12
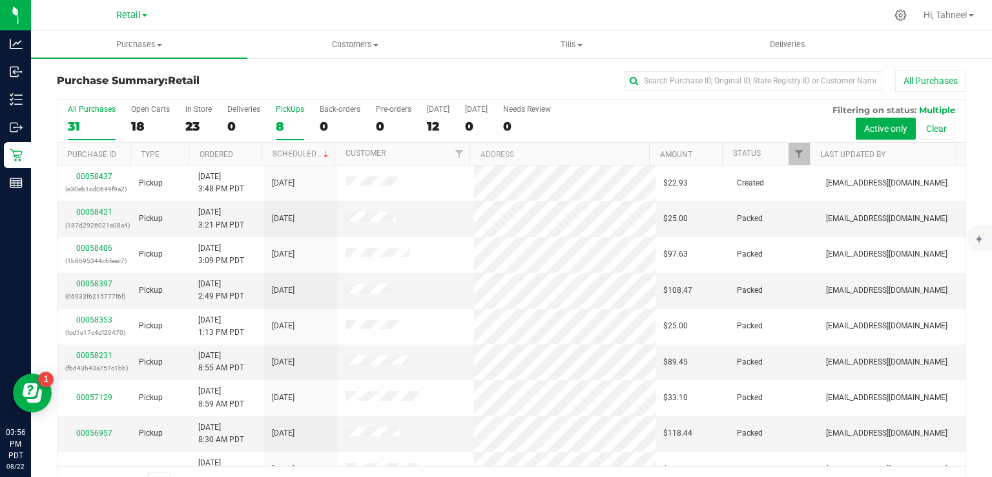
click at [297, 109] on div "PickUps" at bounding box center [290, 109] width 28 height 9
click at [0, 0] on input "PickUps 8" at bounding box center [0, 0] width 0 height 0
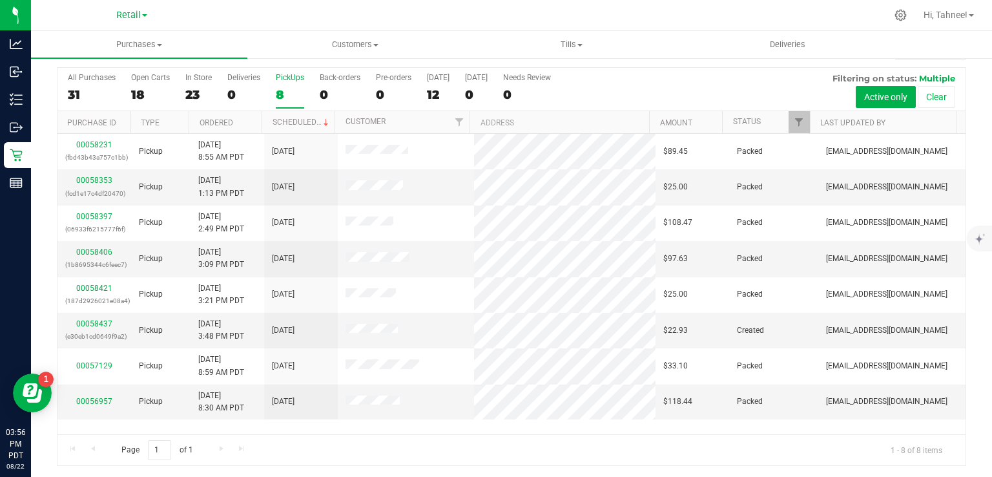
scroll to position [28, 0]
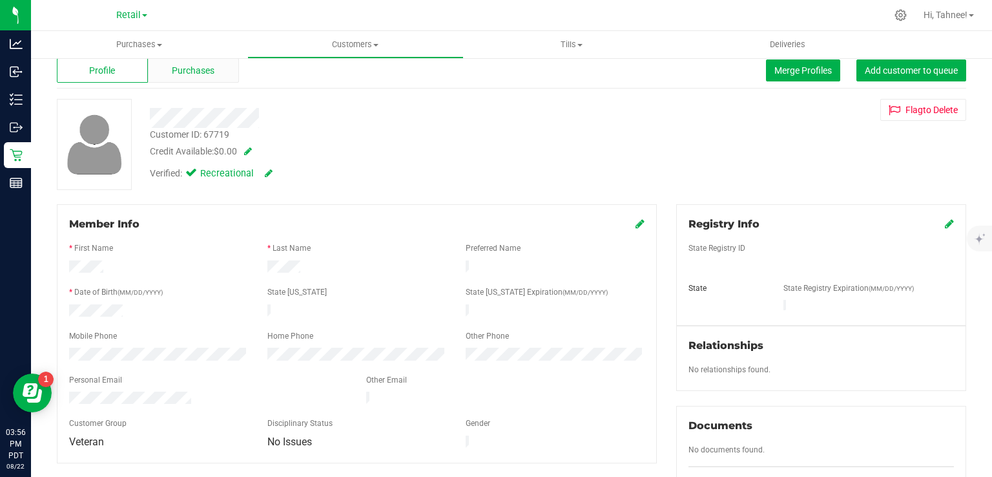
click at [202, 71] on span "Purchases" at bounding box center [193, 71] width 43 height 14
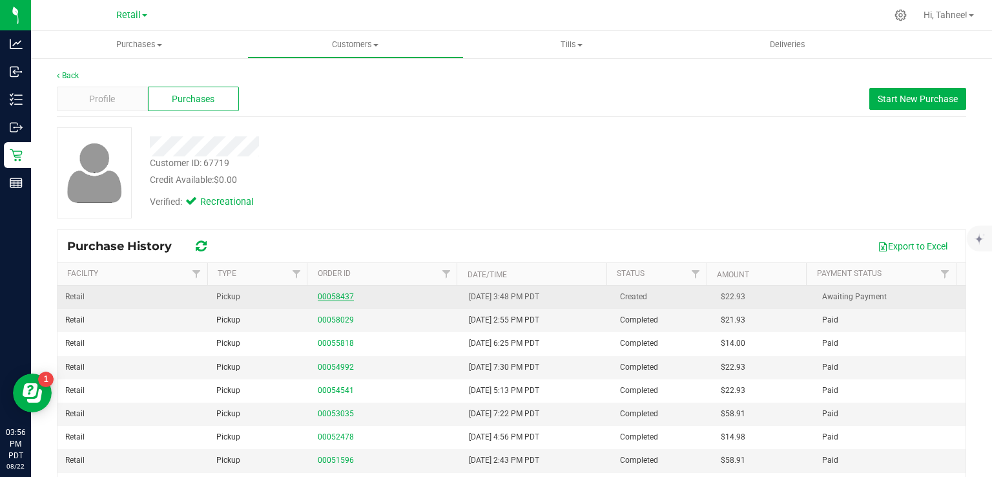
click at [336, 293] on link "00058437" at bounding box center [336, 296] width 36 height 9
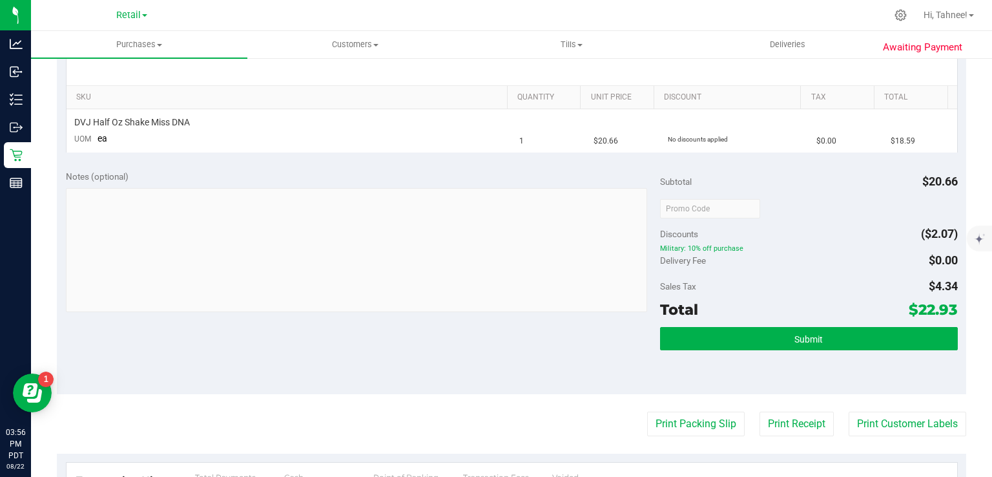
scroll to position [305, 0]
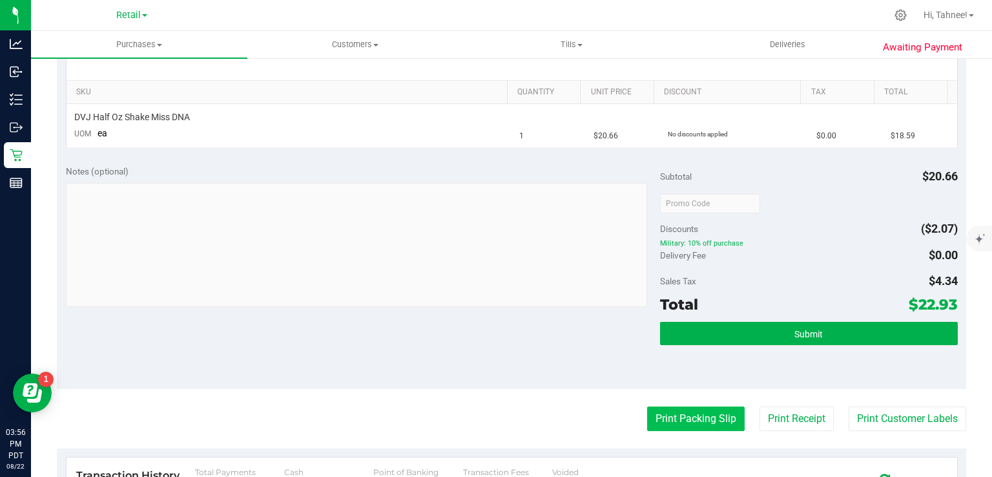
click at [692, 419] on button "Print Packing Slip" at bounding box center [696, 418] width 98 height 25
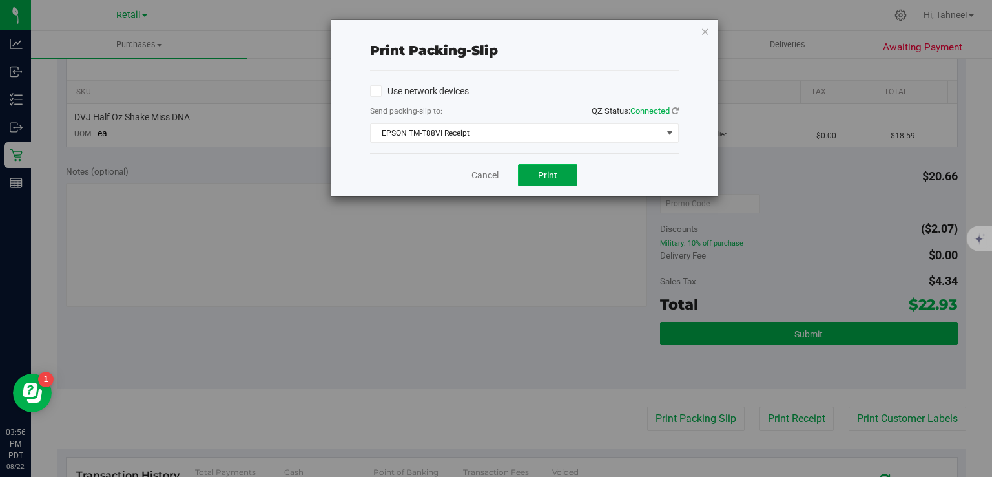
click at [558, 180] on button "Print" at bounding box center [547, 175] width 59 height 22
click at [512, 362] on div "Print packing-slip Use network devices Send packing-slip to: QZ Status: Connect…" at bounding box center [501, 238] width 1002 height 477
click at [708, 27] on icon "button" at bounding box center [705, 31] width 9 height 16
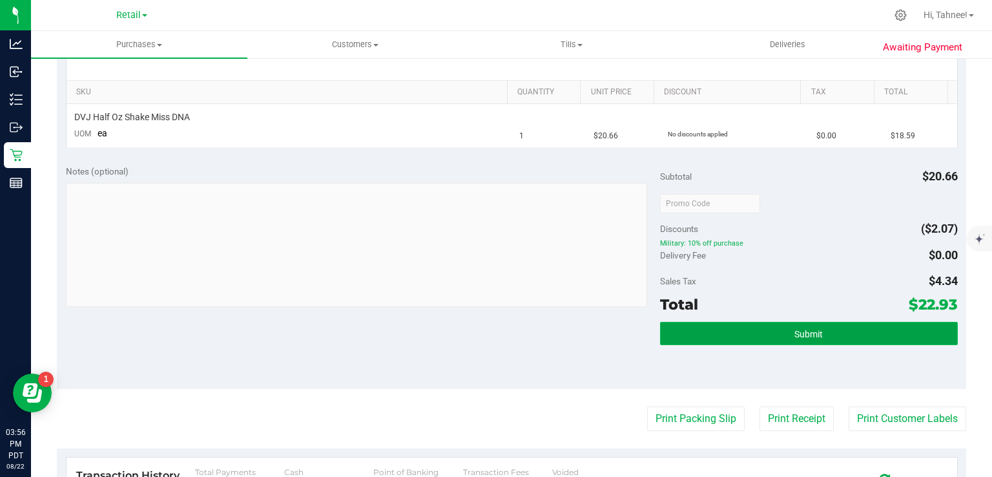
click at [845, 330] on button "Submit" at bounding box center [808, 333] width 297 height 23
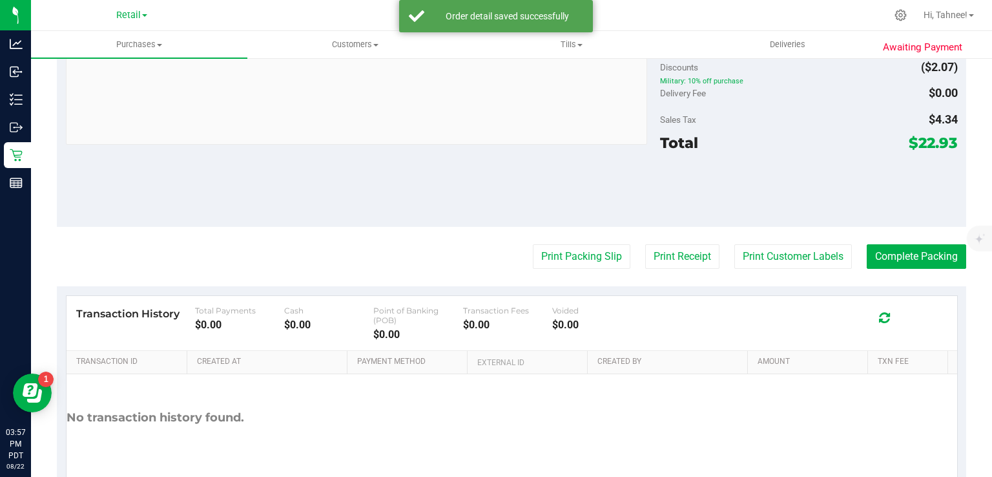
scroll to position [517, 0]
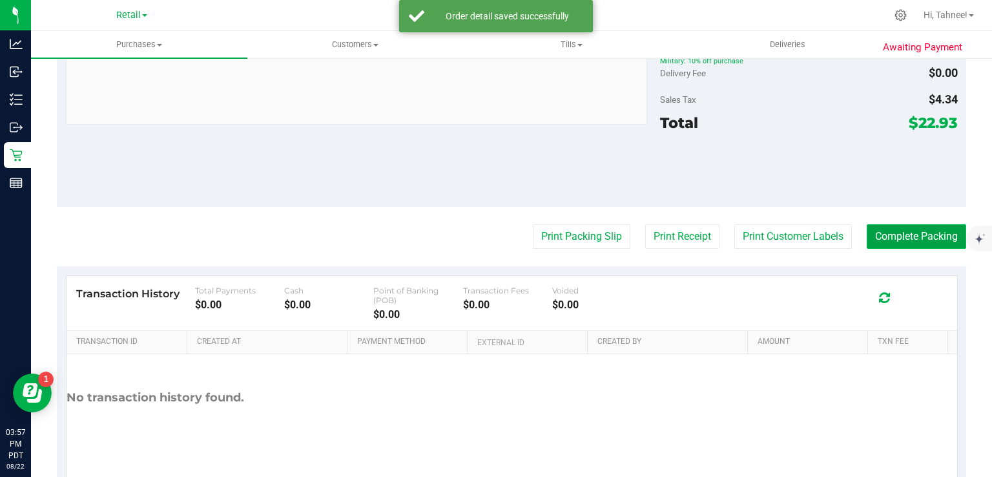
click at [903, 236] on button "Complete Packing" at bounding box center [916, 236] width 99 height 25
